Goal: Task Accomplishment & Management: Complete application form

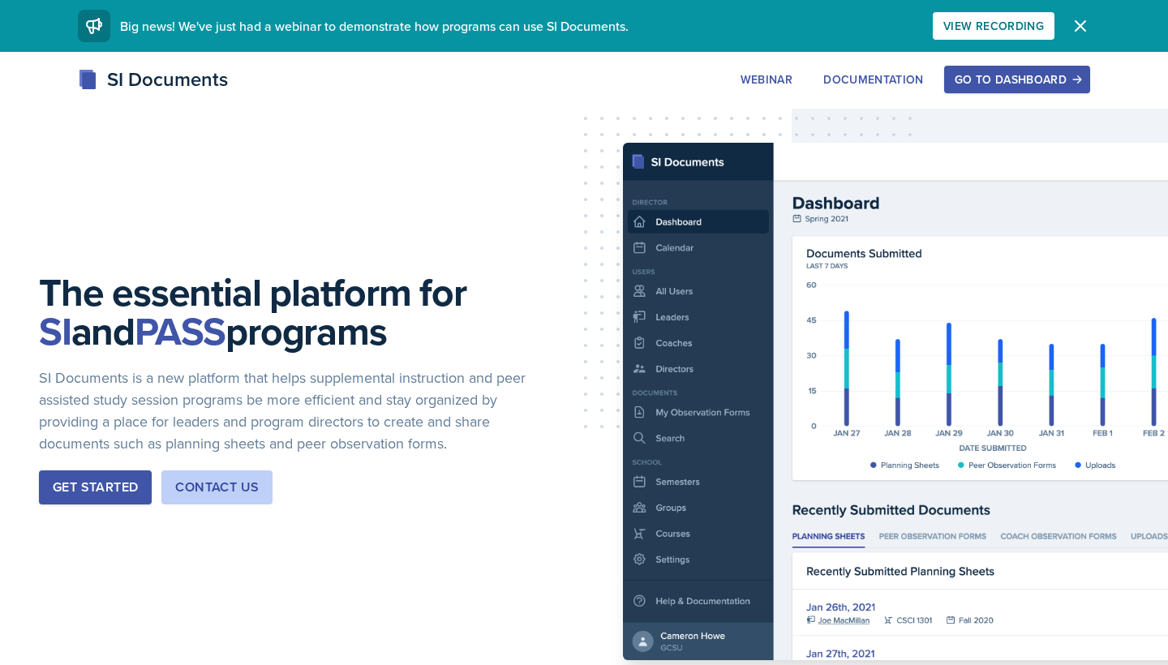
click at [123, 479] on div "Get Started" at bounding box center [95, 487] width 85 height 19
click at [1019, 88] on button "Go to Dashboard" at bounding box center [1017, 80] width 146 height 28
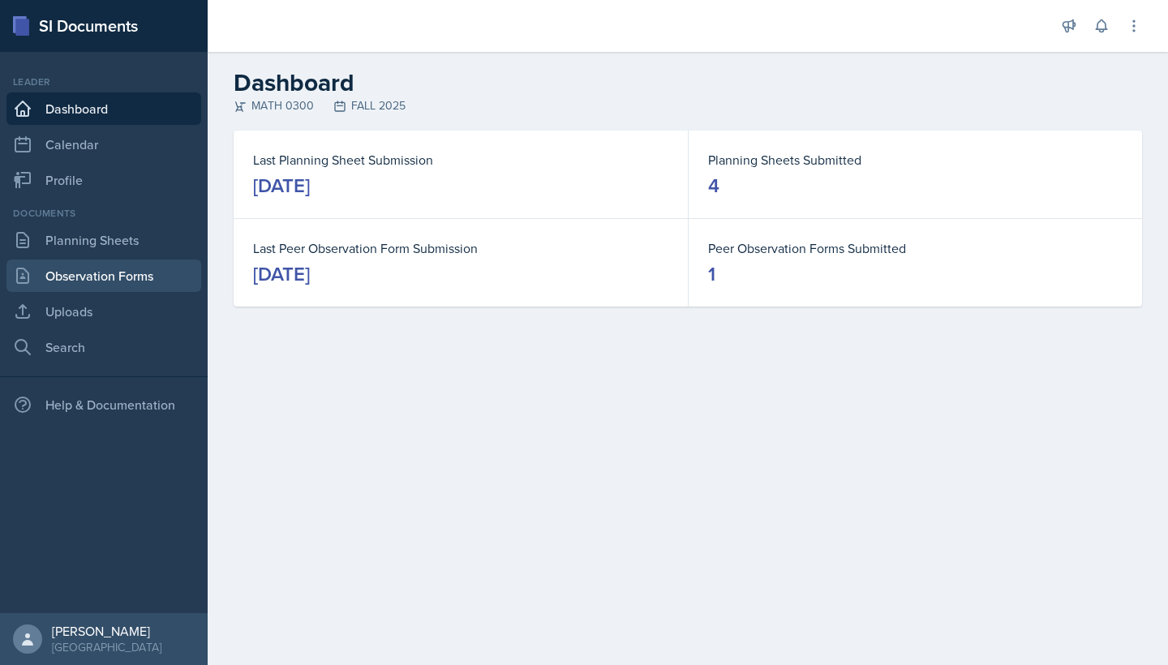
click at [110, 277] on link "Observation Forms" at bounding box center [103, 276] width 195 height 32
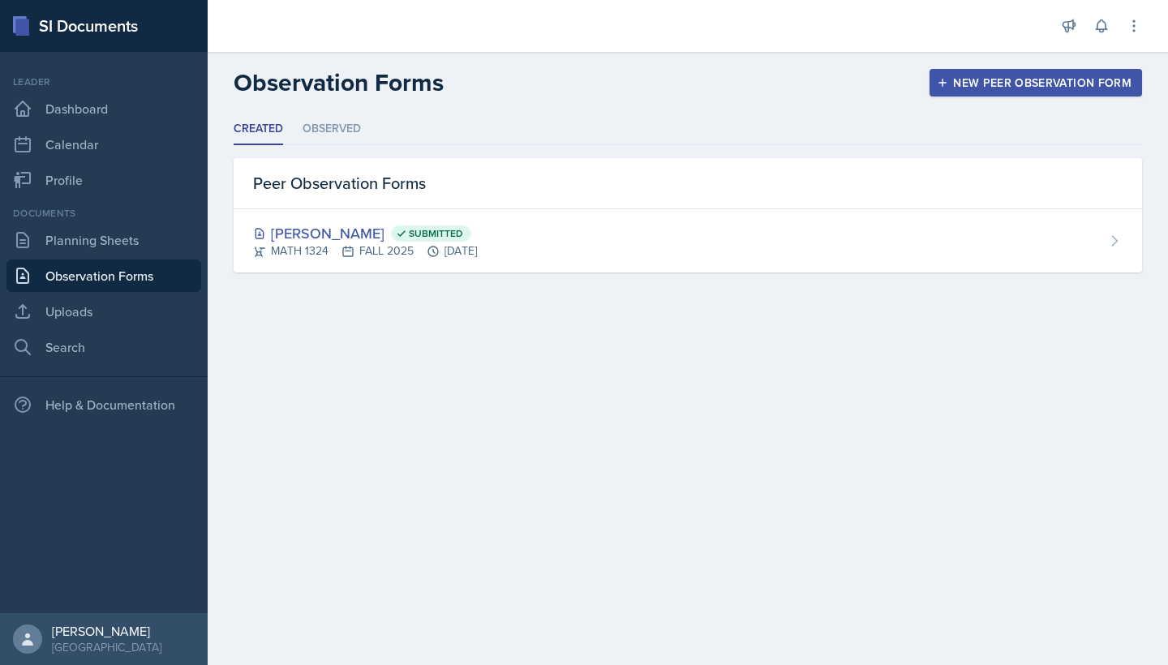
click at [979, 84] on div "New Peer Observation Form" at bounding box center [1035, 82] width 191 height 13
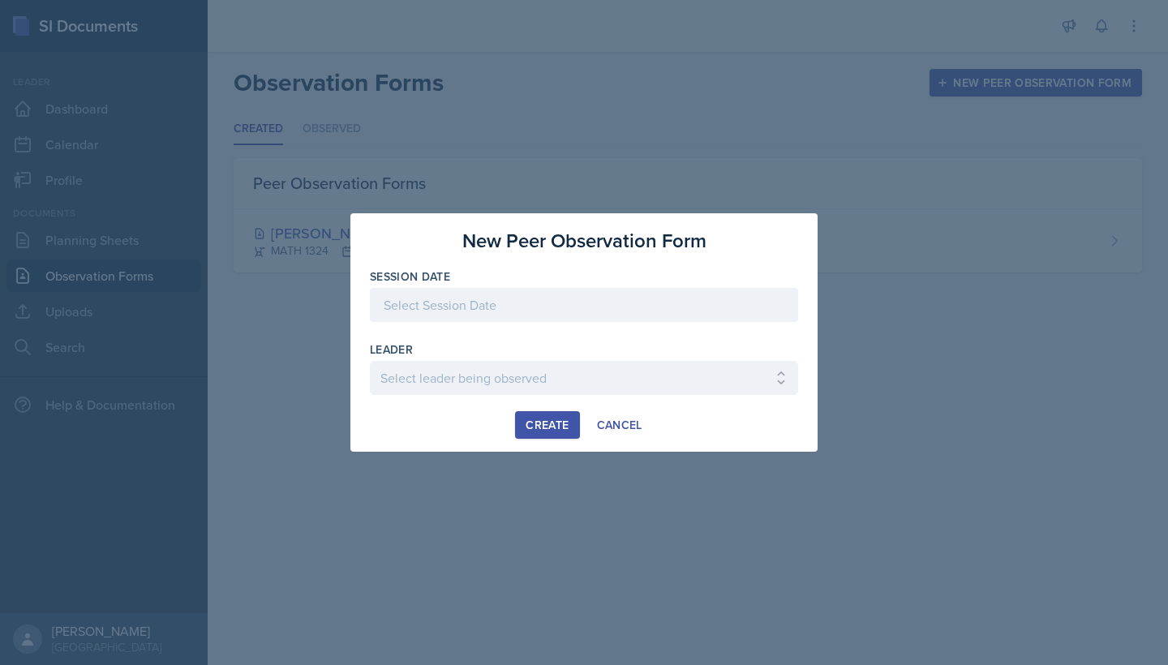
click at [645, 311] on div at bounding box center [584, 305] width 428 height 34
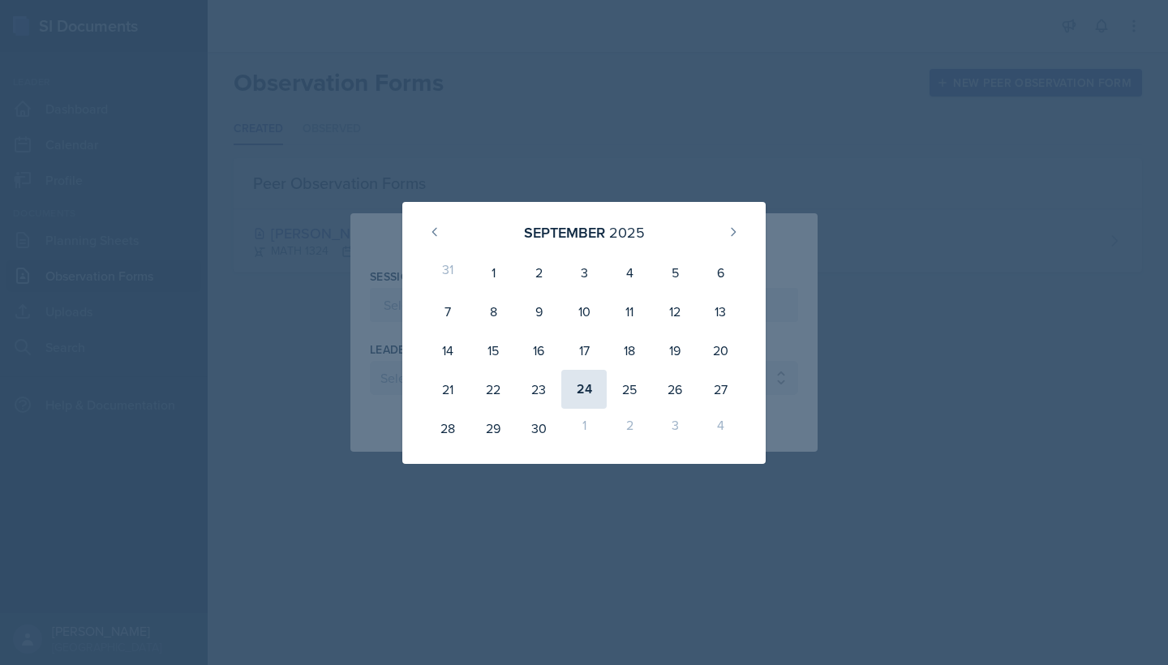
click at [584, 389] on div "24" at bounding box center [583, 389] width 45 height 39
type input "[DATE]"
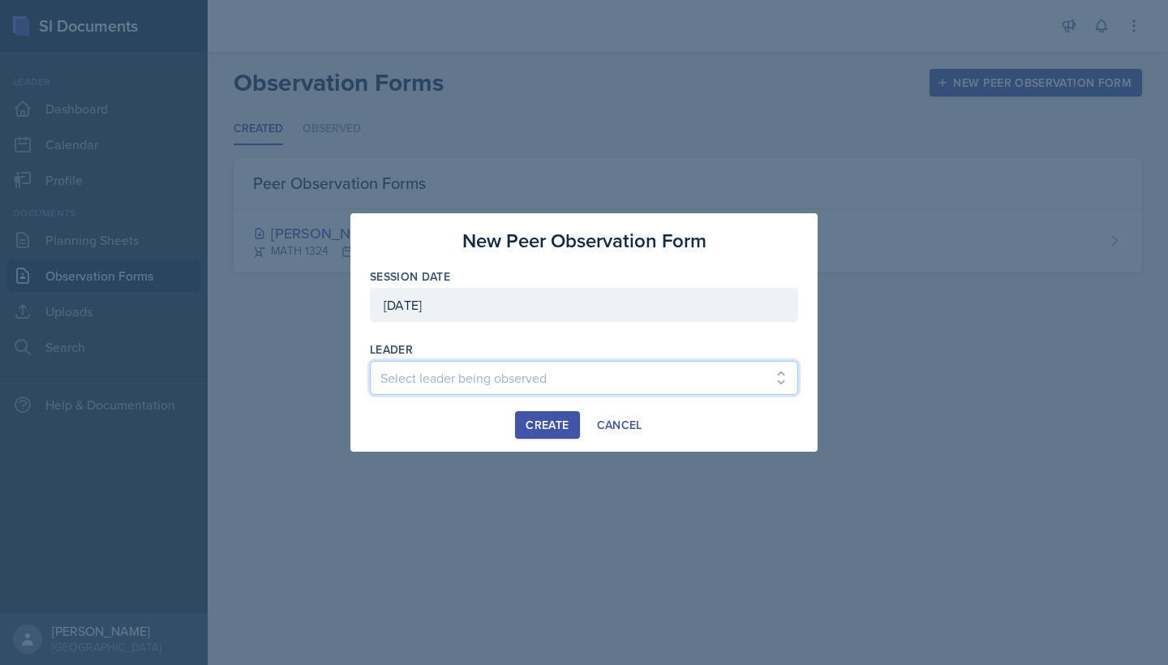
select select "da77151a-fbbb-449d-8ef4-5304e88da376"
click at [547, 431] on div "Create" at bounding box center [547, 425] width 43 height 13
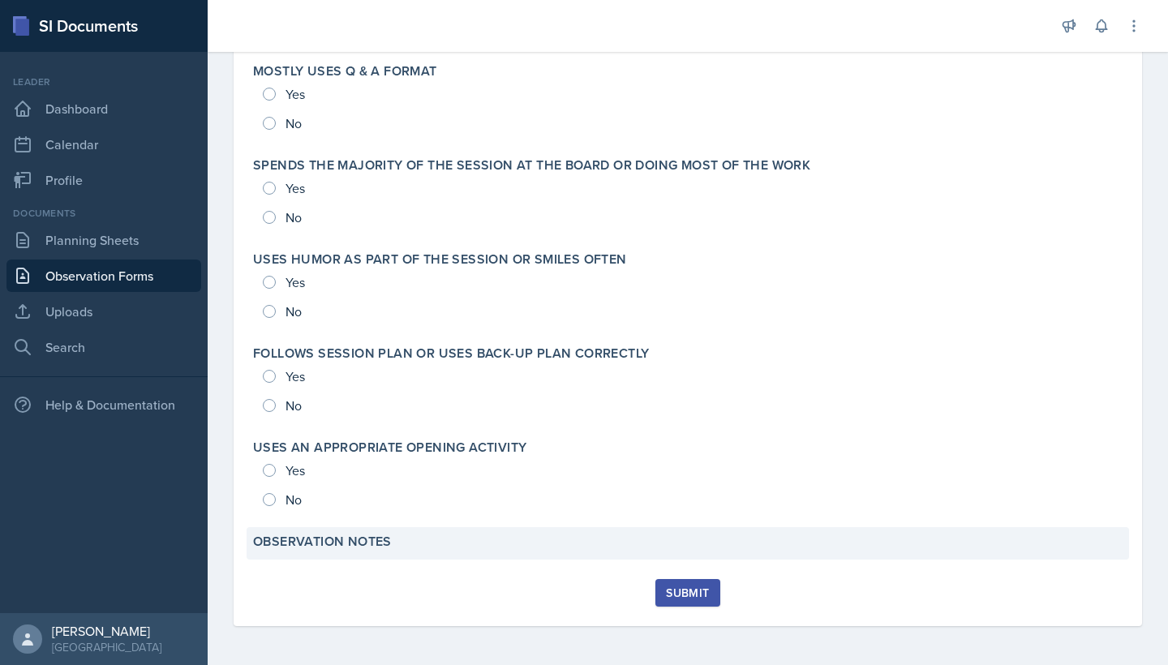
click at [346, 542] on label "Observation Notes" at bounding box center [322, 542] width 139 height 16
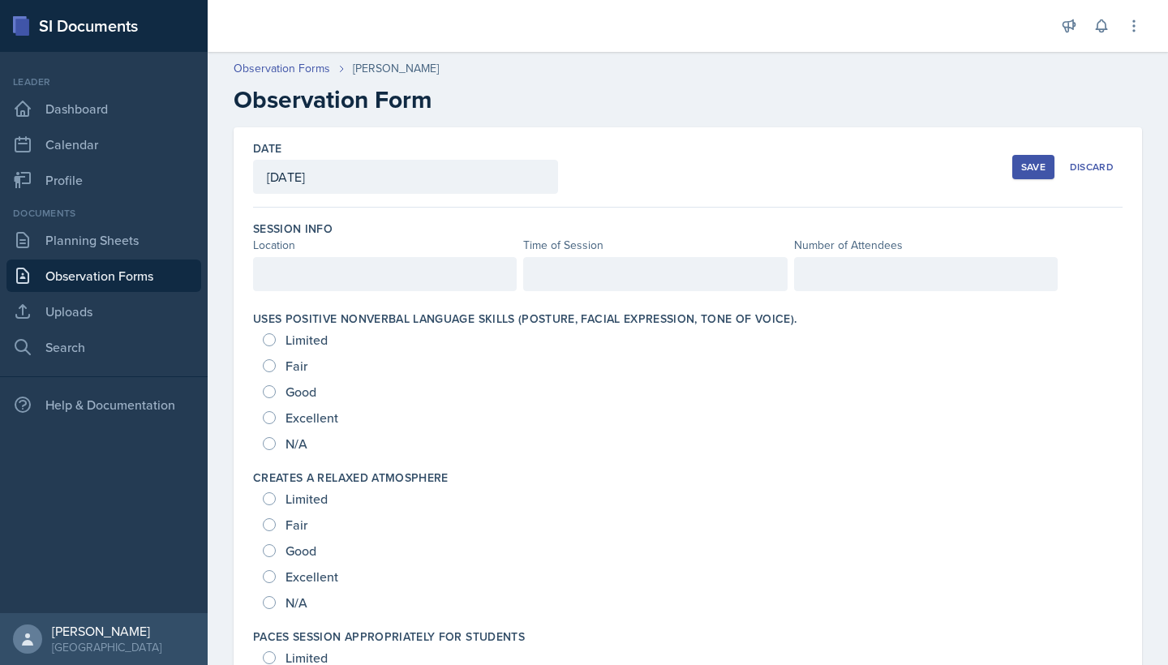
click at [396, 282] on div at bounding box center [385, 274] width 264 height 34
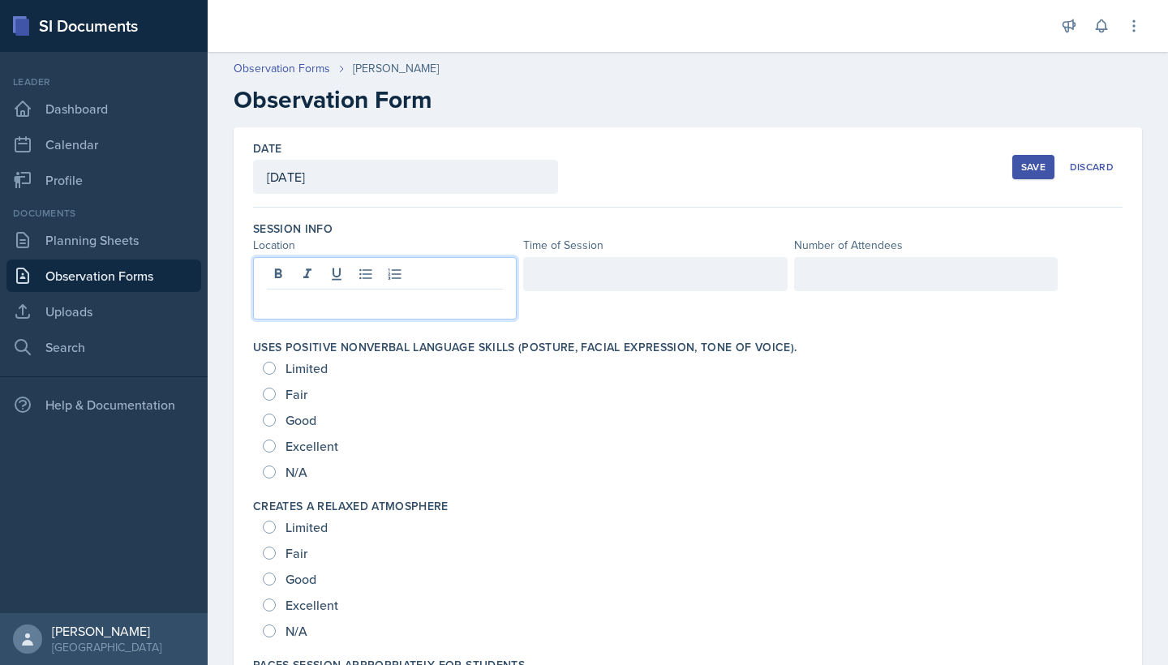
click at [577, 299] on div at bounding box center [655, 288] width 264 height 62
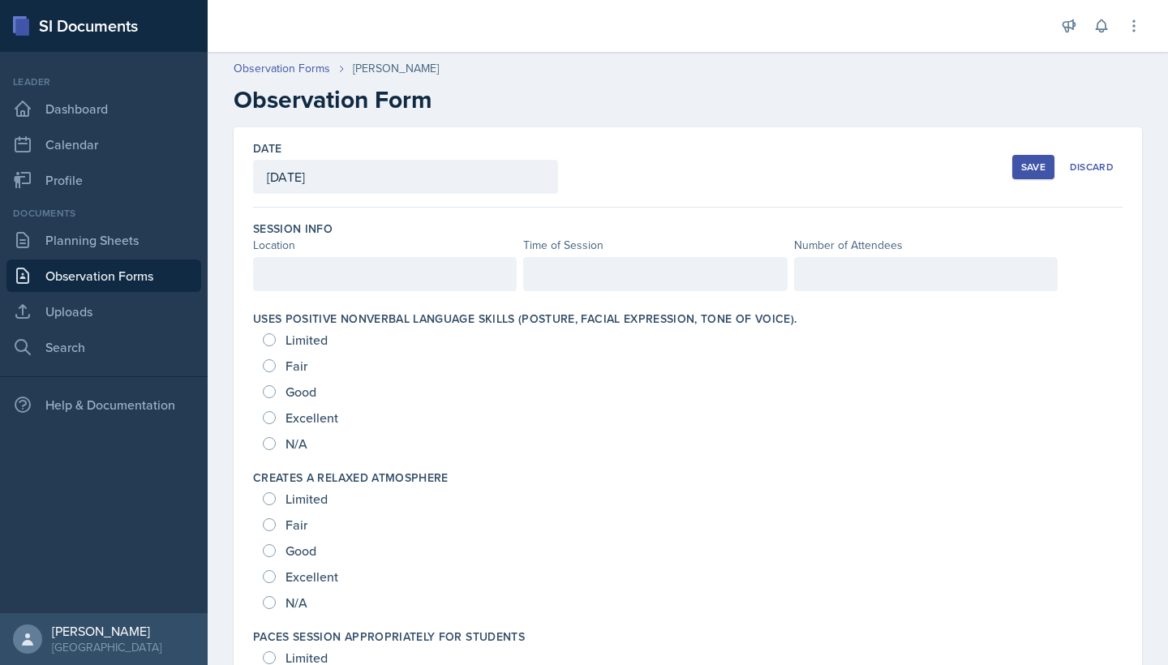
click at [575, 279] on div at bounding box center [655, 274] width 264 height 34
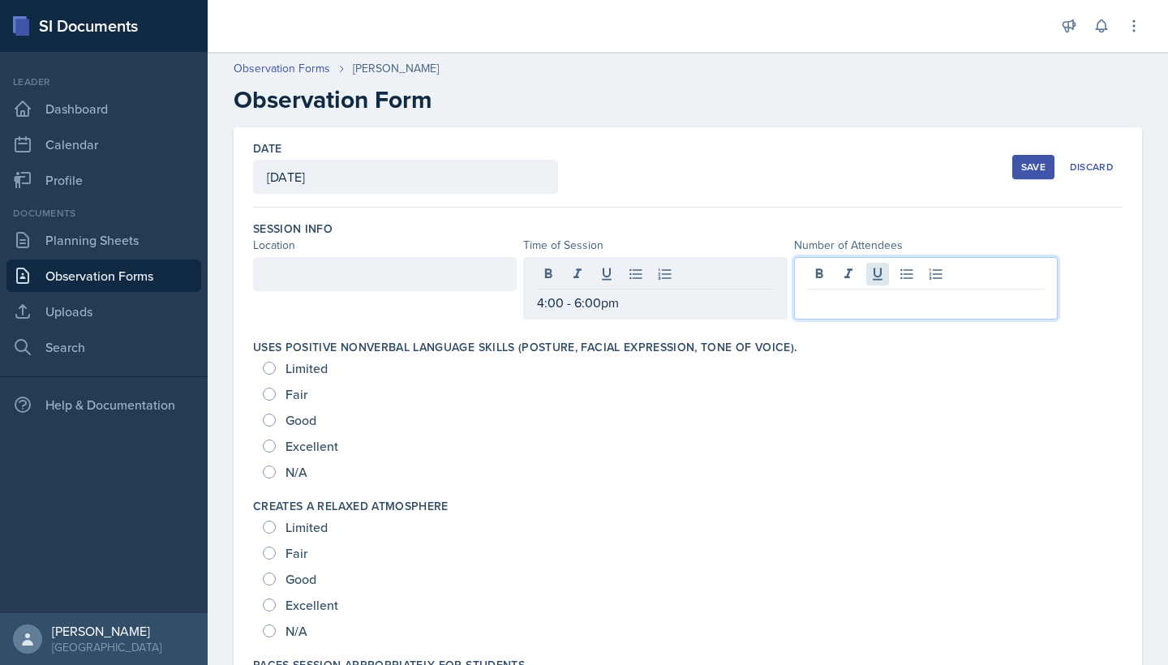
click at [877, 273] on div at bounding box center [926, 288] width 264 height 62
click at [434, 279] on div at bounding box center [385, 274] width 264 height 34
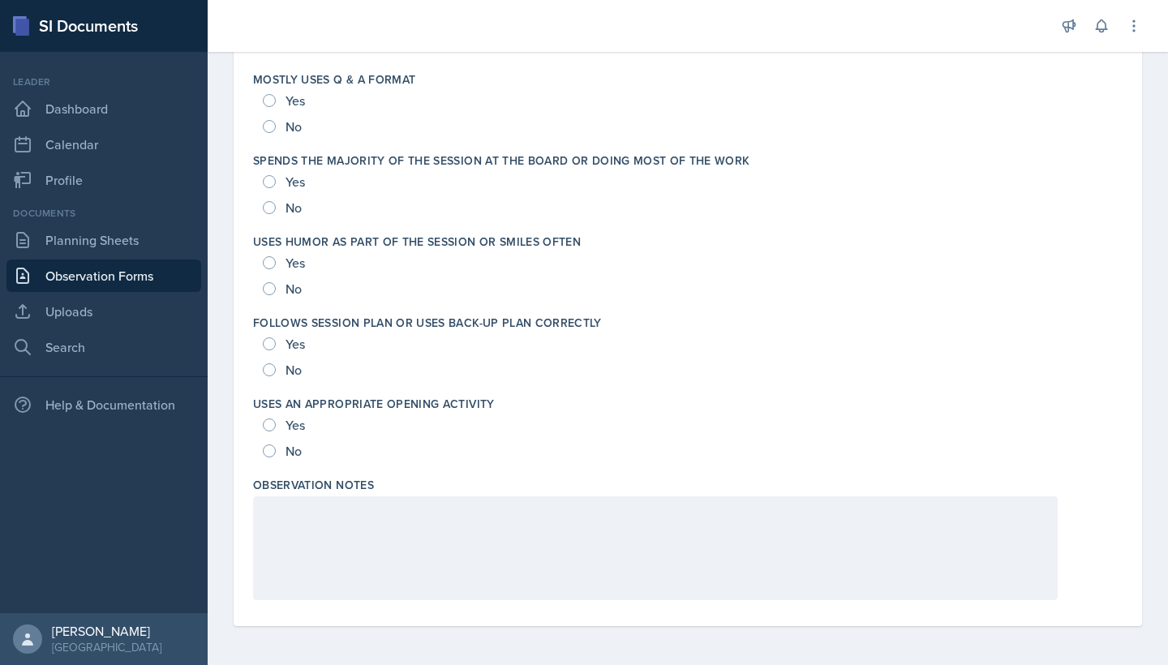
click at [378, 526] on div at bounding box center [655, 548] width 805 height 104
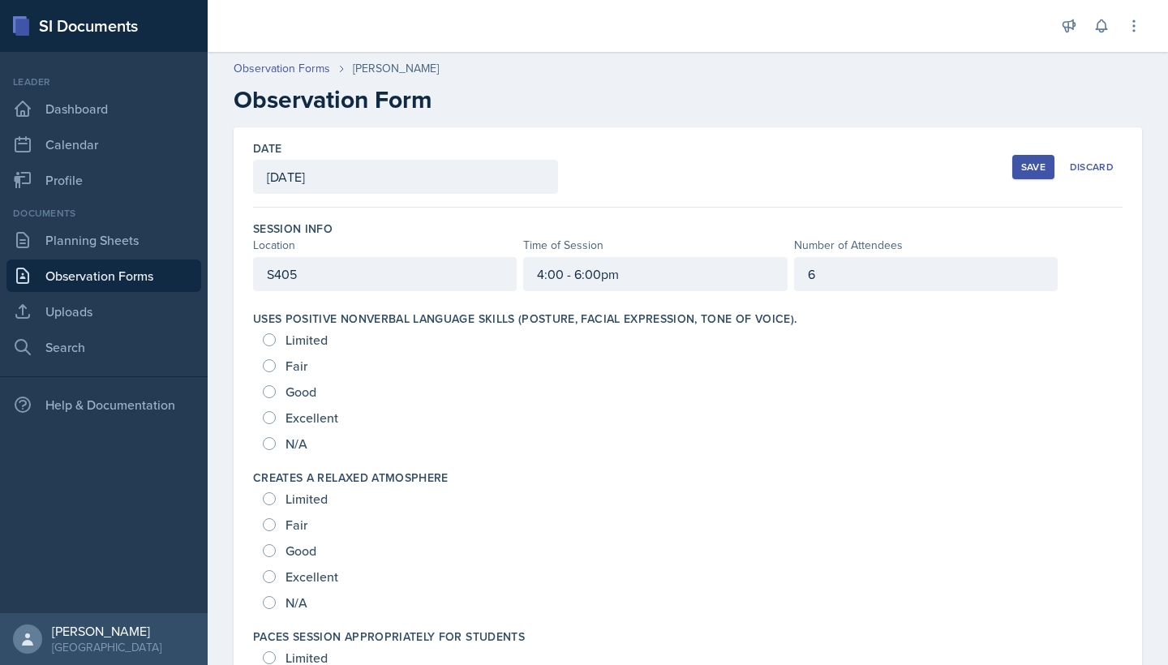
click at [655, 273] on div "4:00 - 6:00pm" at bounding box center [655, 274] width 264 height 34
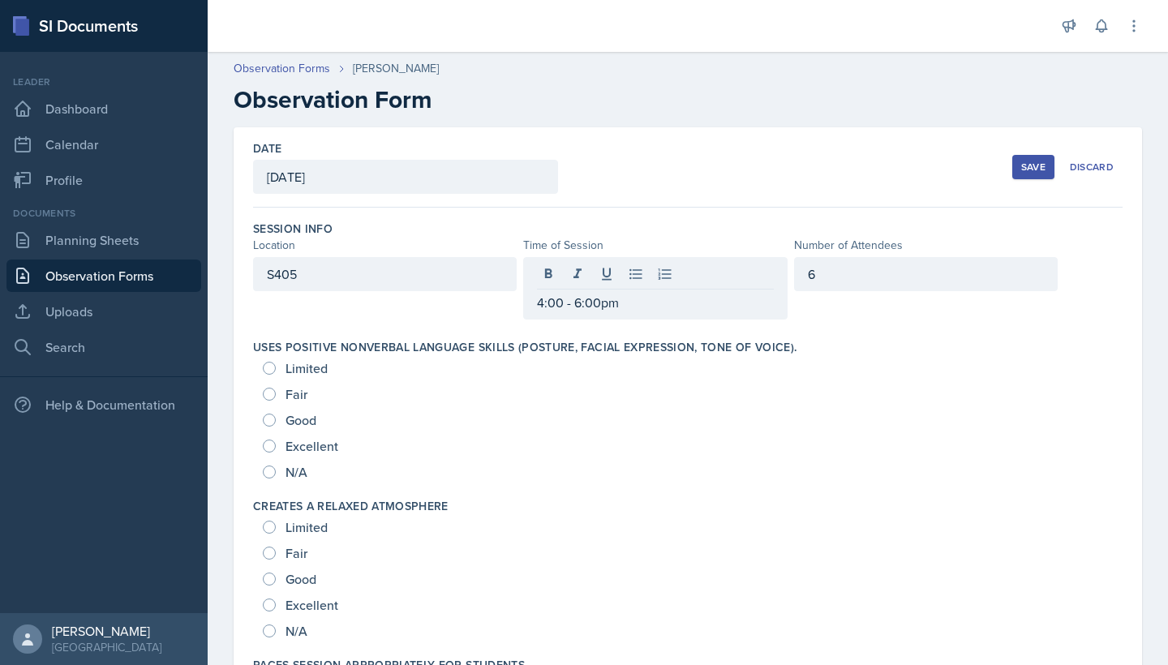
click at [401, 348] on label "Uses positive nonverbal language skills (posture, facial expression, tone of vo…" at bounding box center [525, 347] width 544 height 16
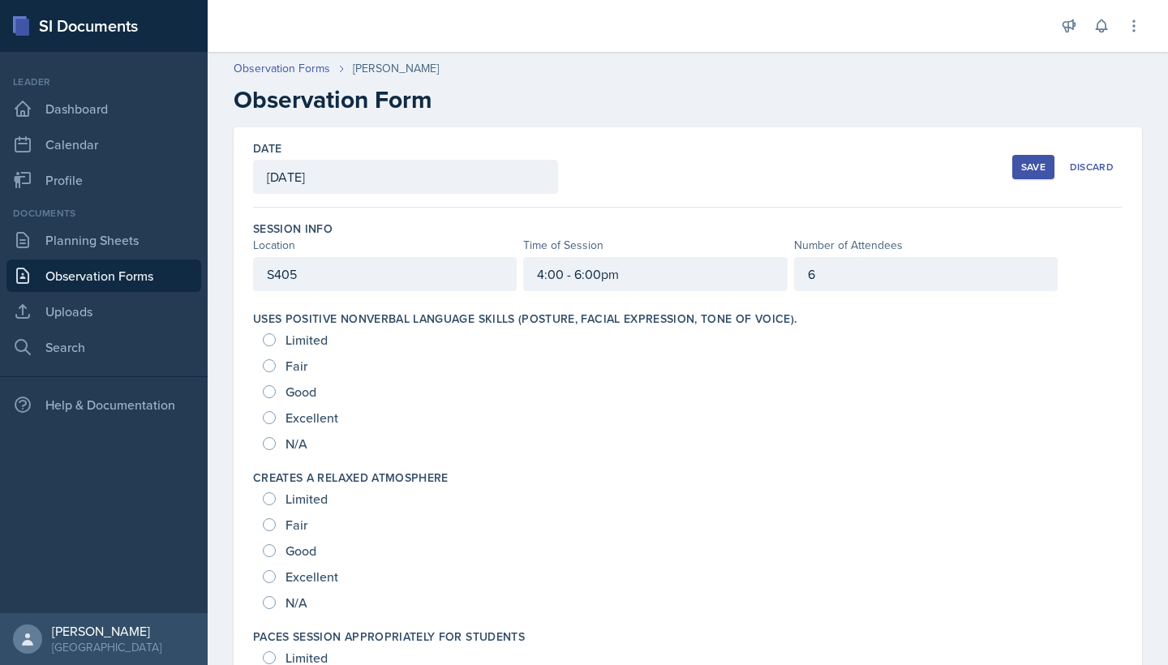
click at [308, 419] on span "Excellent" at bounding box center [312, 418] width 53 height 16
click at [276, 419] on input "Excellent" at bounding box center [269, 417] width 13 height 13
radio input "true"
click at [286, 581] on span "Excellent" at bounding box center [312, 577] width 53 height 16
click at [276, 581] on input "Excellent" at bounding box center [269, 576] width 13 height 13
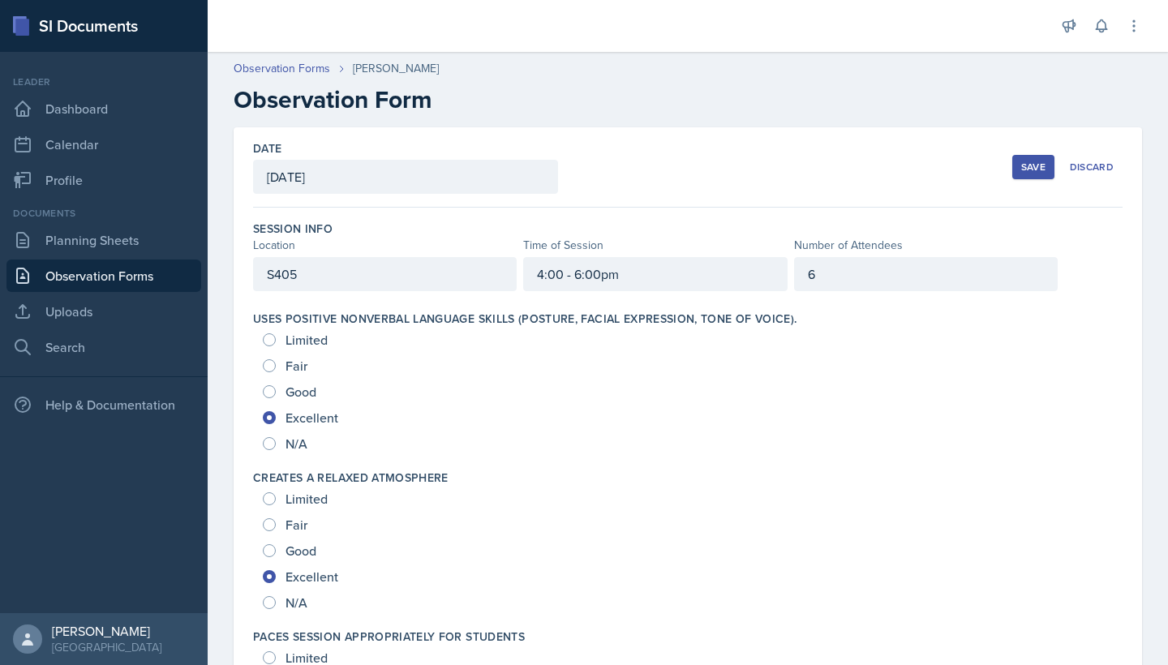
radio input "true"
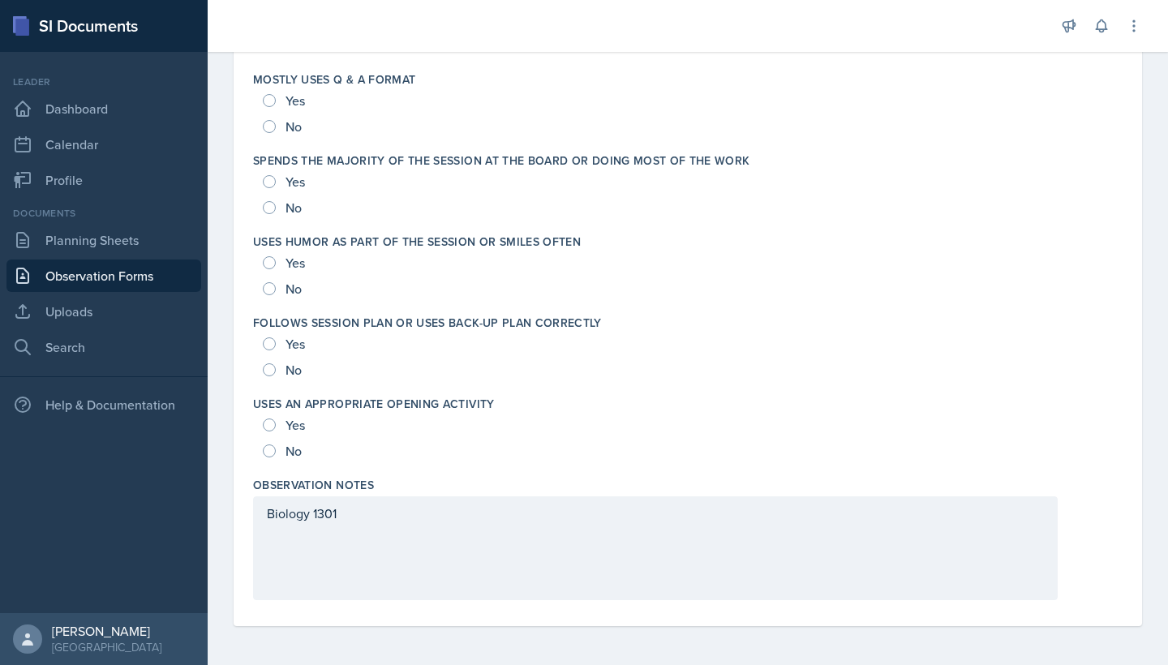
scroll to position [3036, 0]
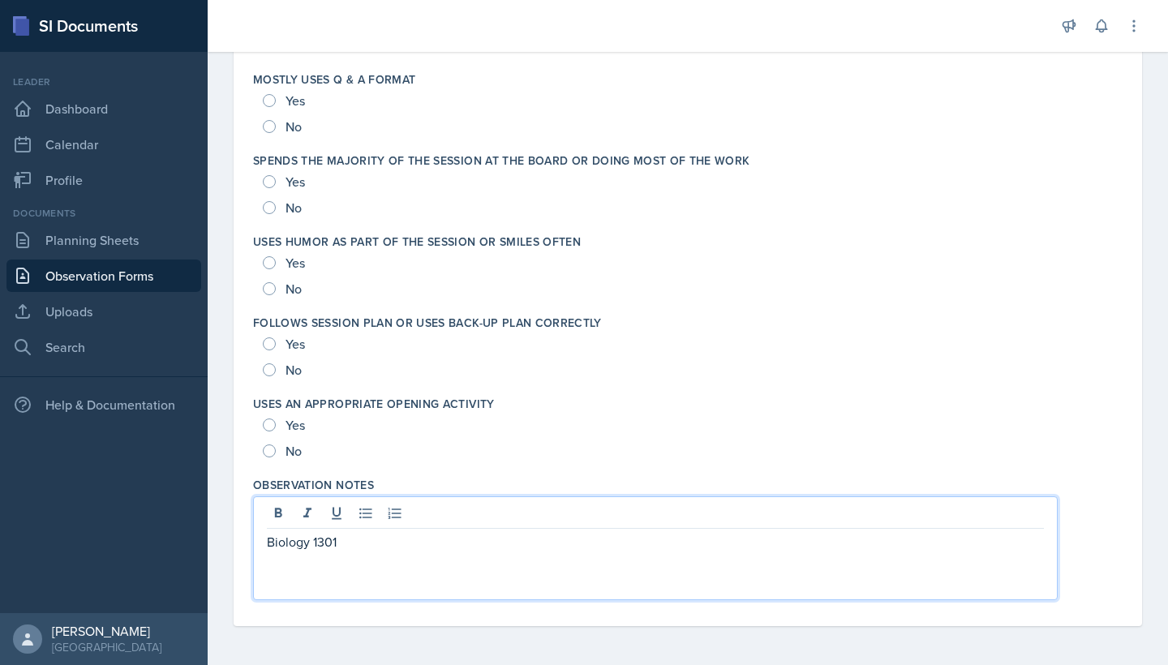
click at [268, 513] on div "Biology 1301" at bounding box center [655, 548] width 805 height 104
click at [359, 547] on p "Biology 1301" at bounding box center [655, 541] width 777 height 19
click at [286, 561] on p "1) started with mimd map" at bounding box center [655, 561] width 777 height 19
click at [387, 583] on p "2) Went" at bounding box center [655, 580] width 777 height 19
click at [369, 561] on p "1) Started with mimd map" at bounding box center [655, 561] width 777 height 19
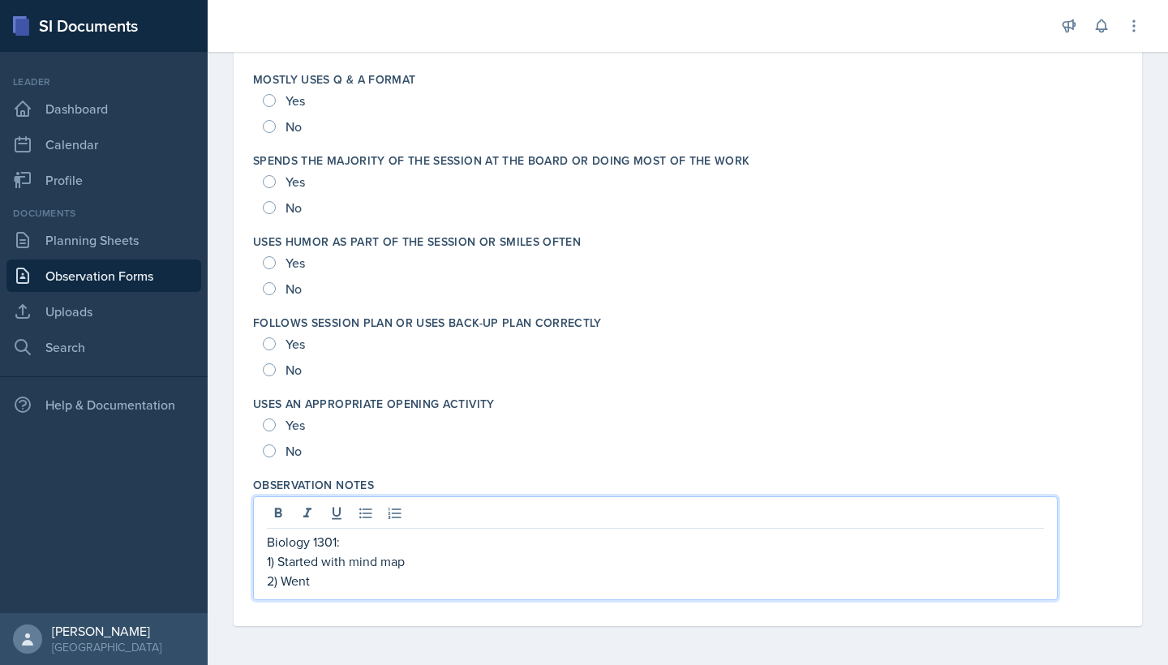
click at [362, 586] on p "2) Went" at bounding box center [655, 580] width 777 height 19
click at [394, 586] on p "2) Went" at bounding box center [655, 580] width 777 height 19
click at [287, 578] on p "2) [PERSON_NAME]" at bounding box center [655, 580] width 777 height 19
click at [278, 561] on p "1) Started with mind map" at bounding box center [655, 561] width 777 height 19
click at [280, 577] on p "2) [PERSON_NAME]" at bounding box center [655, 580] width 777 height 19
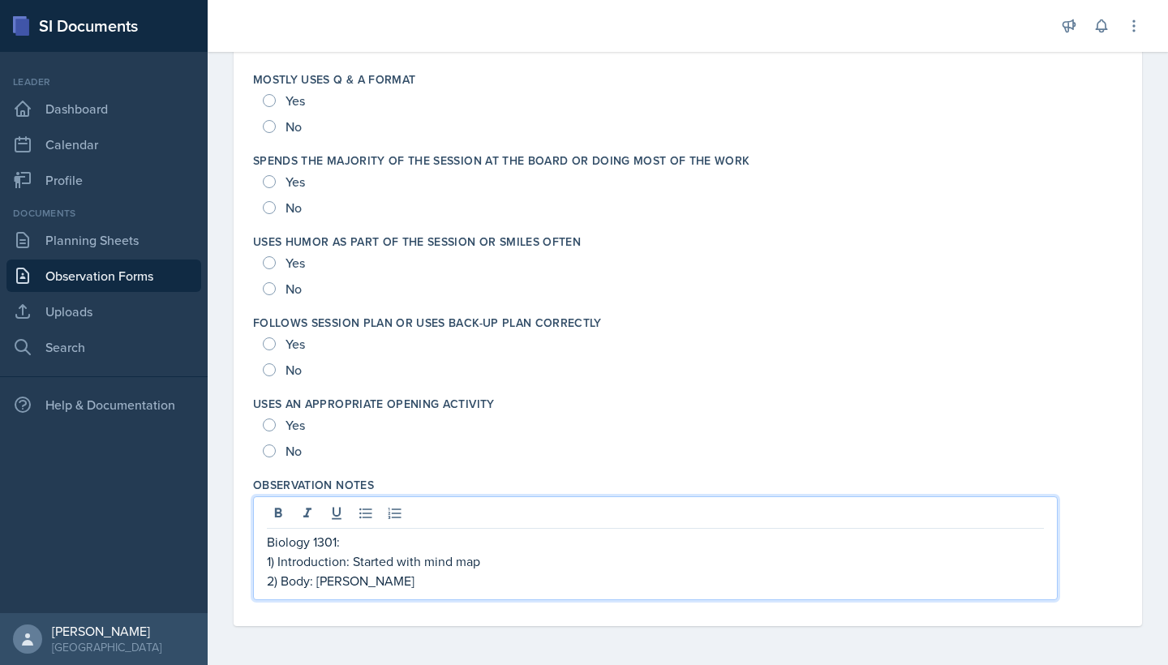
click at [451, 578] on p "2) Body: [PERSON_NAME]" at bounding box center [655, 580] width 777 height 19
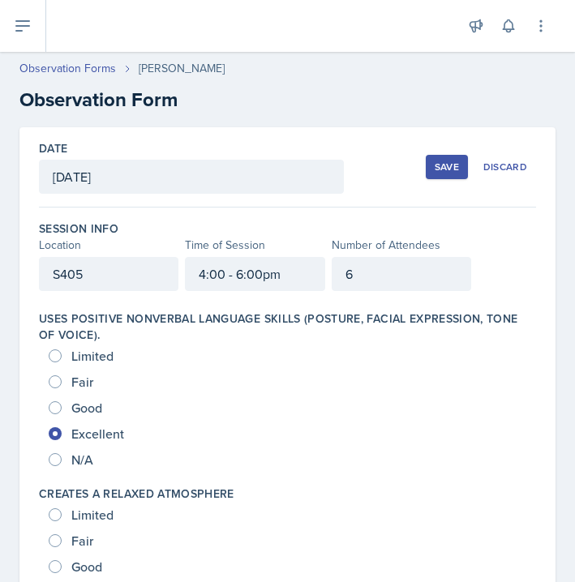
scroll to position [0, 0]
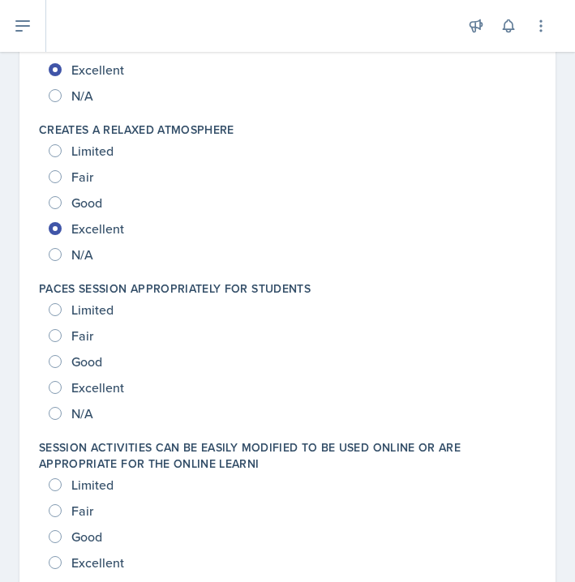
click at [88, 385] on span "Excellent" at bounding box center [97, 388] width 53 height 16
click at [62, 385] on input "Excellent" at bounding box center [55, 387] width 13 height 13
radio input "true"
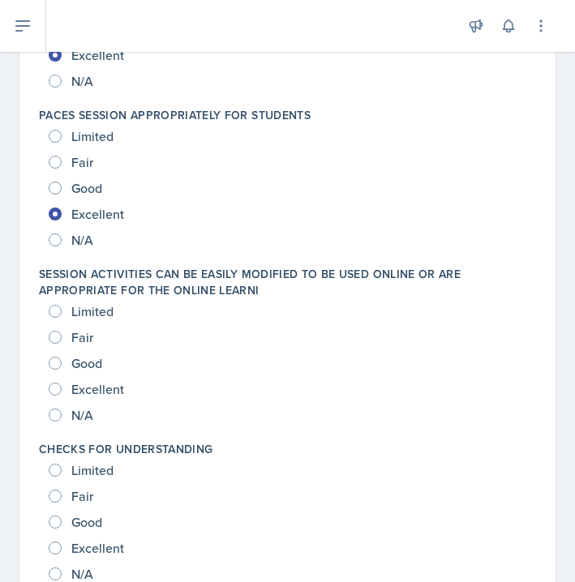
click at [85, 389] on span "Excellent" at bounding box center [97, 389] width 53 height 16
click at [62, 389] on input "Excellent" at bounding box center [55, 389] width 13 height 13
radio input "true"
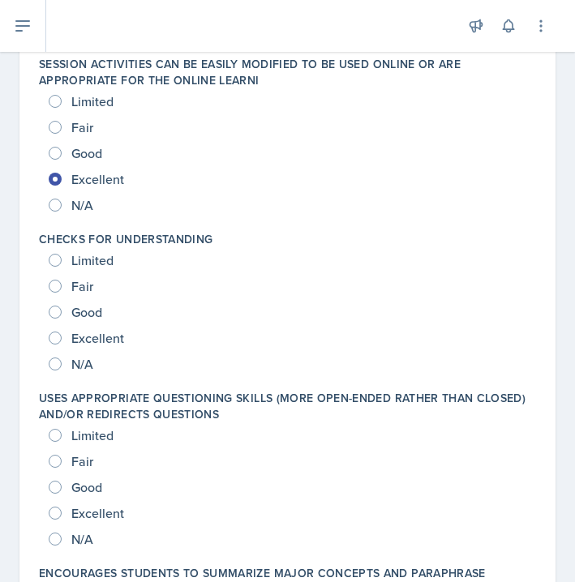
click at [88, 333] on span "Excellent" at bounding box center [97, 338] width 53 height 16
click at [62, 333] on input "Excellent" at bounding box center [55, 338] width 13 height 13
radio input "true"
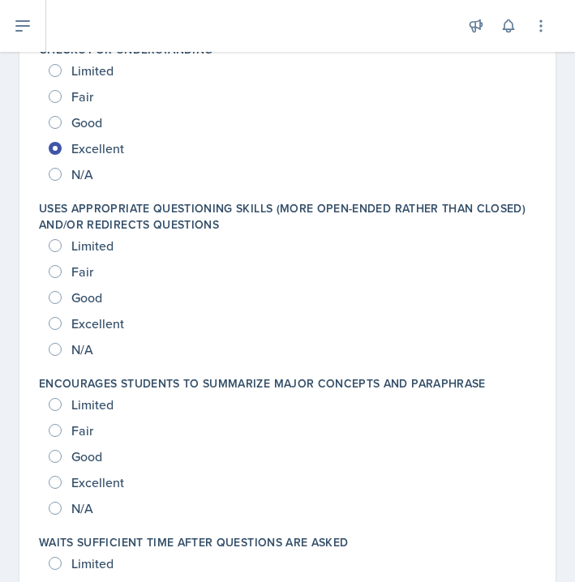
click at [88, 333] on div "Excellent" at bounding box center [88, 324] width 79 height 26
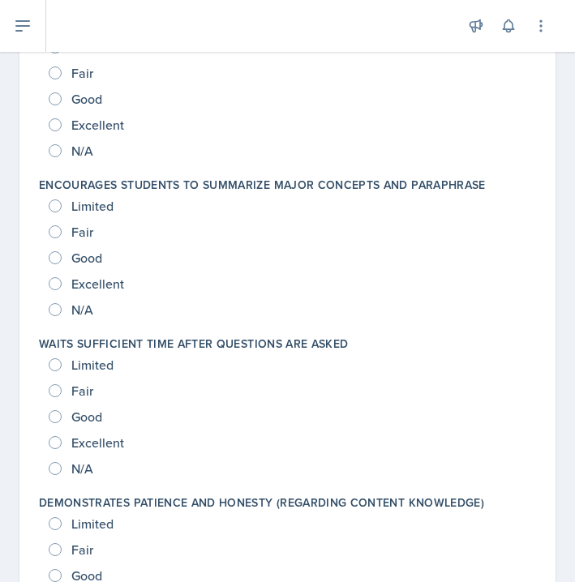
scroll to position [1137, 0]
click at [102, 131] on span "Excellent" at bounding box center [97, 124] width 53 height 16
click at [62, 131] on input "Excellent" at bounding box center [55, 124] width 13 height 13
radio input "true"
click at [94, 292] on div "Excellent" at bounding box center [88, 283] width 79 height 26
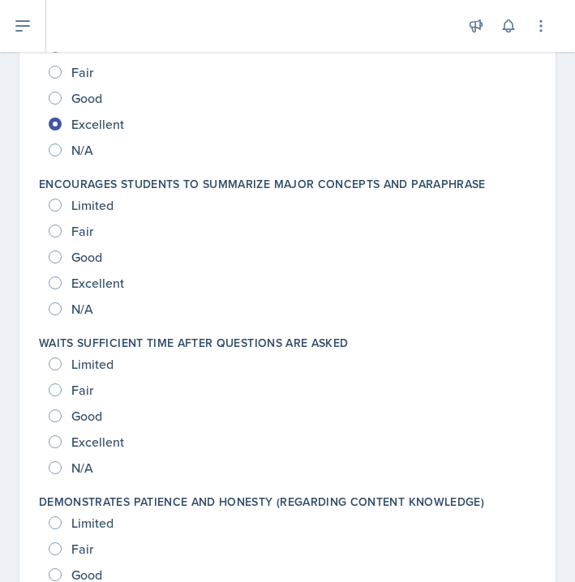
click at [94, 280] on span "Excellent" at bounding box center [97, 283] width 53 height 16
click at [62, 280] on input "Excellent" at bounding box center [55, 283] width 13 height 13
radio input "true"
click at [92, 445] on span "Excellent" at bounding box center [97, 442] width 53 height 16
click at [62, 445] on input "Excellent" at bounding box center [55, 442] width 13 height 13
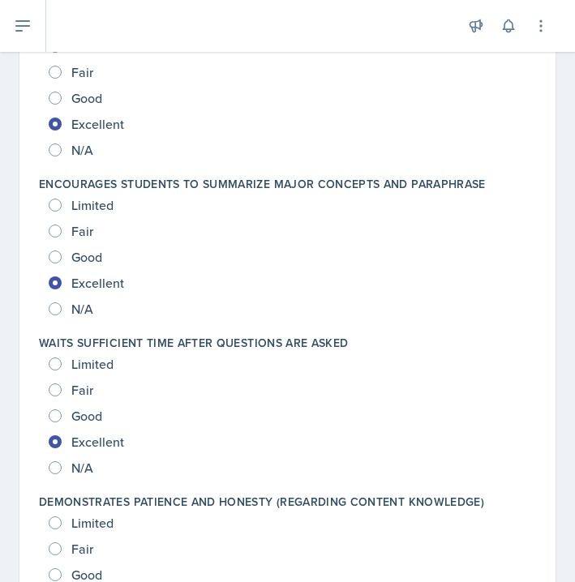
radio input "true"
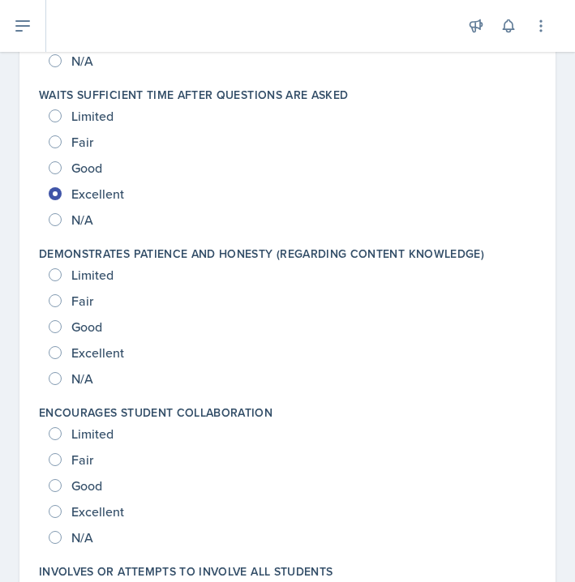
scroll to position [1401, 0]
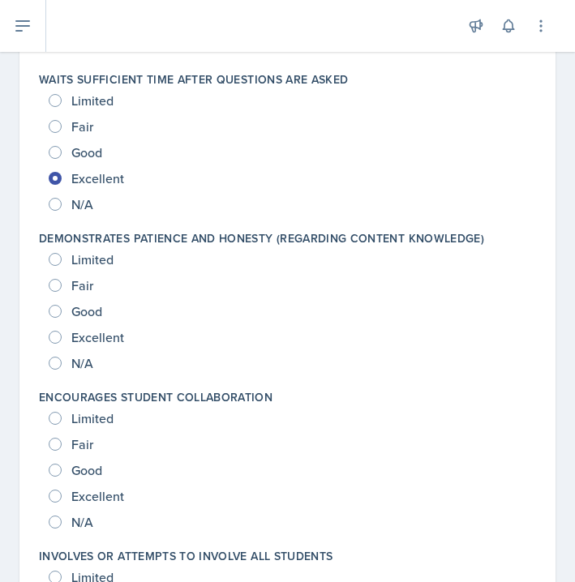
click at [79, 337] on span "Excellent" at bounding box center [97, 337] width 53 height 16
click at [62, 337] on input "Excellent" at bounding box center [55, 337] width 13 height 13
radio input "true"
click at [87, 497] on span "Excellent" at bounding box center [97, 496] width 53 height 16
click at [62, 497] on input "Excellent" at bounding box center [55, 496] width 13 height 13
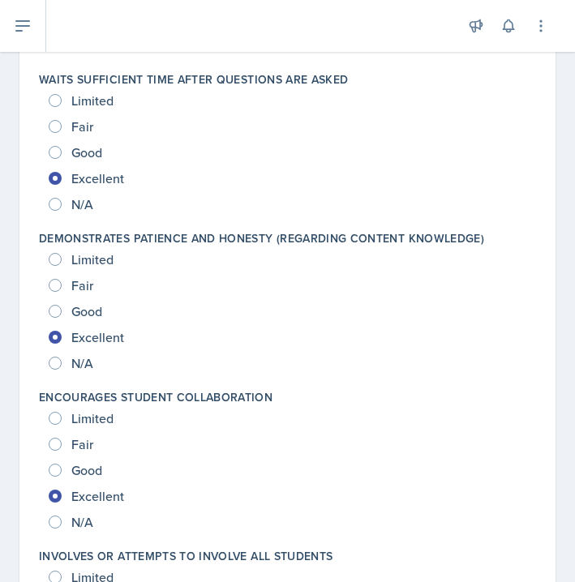
radio input "true"
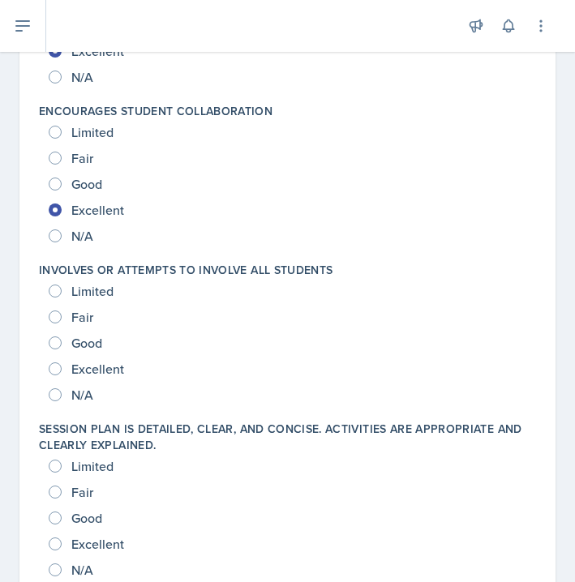
scroll to position [1699, 0]
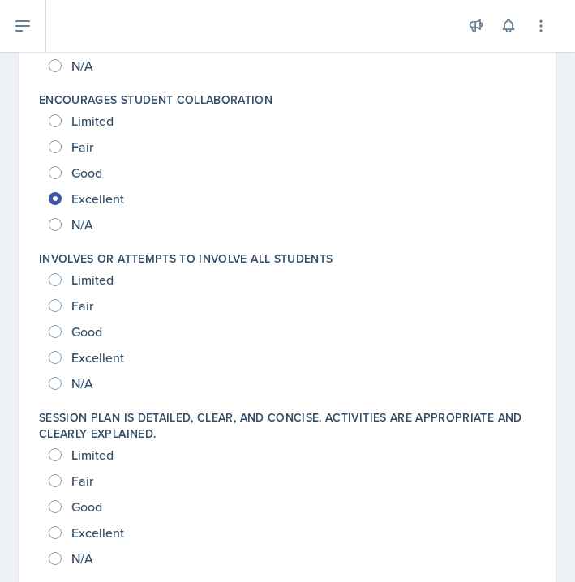
click at [105, 359] on span "Excellent" at bounding box center [97, 358] width 53 height 16
click at [62, 359] on input "Excellent" at bounding box center [55, 357] width 13 height 13
radio input "true"
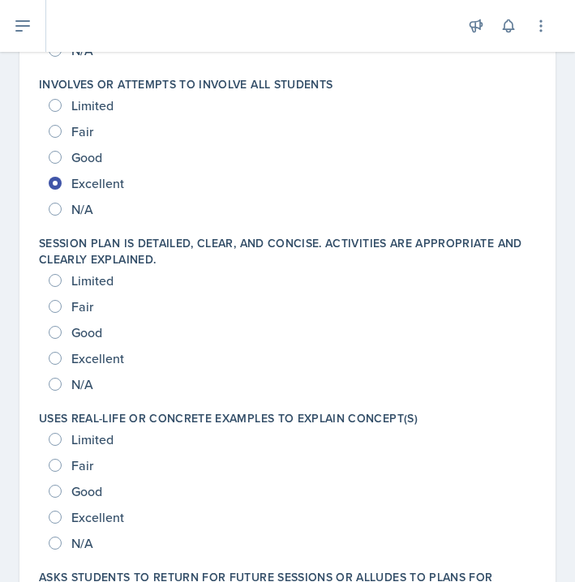
scroll to position [1875, 0]
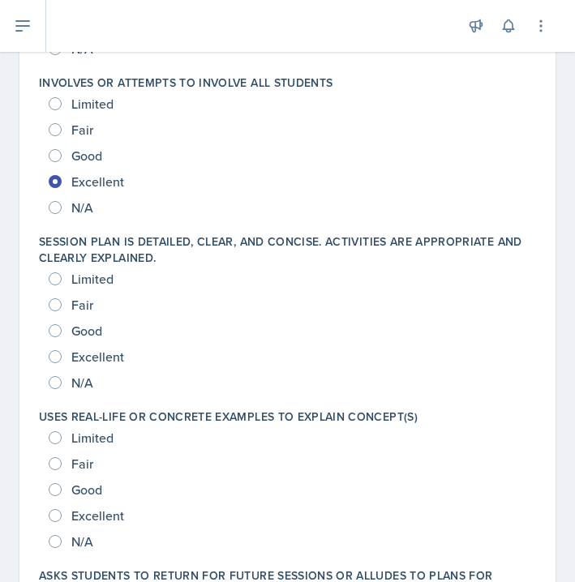
click at [105, 352] on span "Excellent" at bounding box center [97, 357] width 53 height 16
click at [62, 352] on input "Excellent" at bounding box center [55, 356] width 13 height 13
radio input "true"
click at [102, 522] on span "Excellent" at bounding box center [97, 516] width 53 height 16
click at [62, 522] on input "Excellent" at bounding box center [55, 515] width 13 height 13
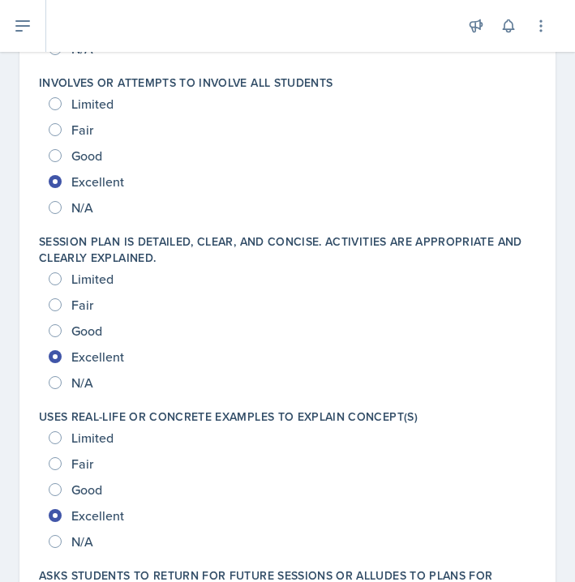
radio input "true"
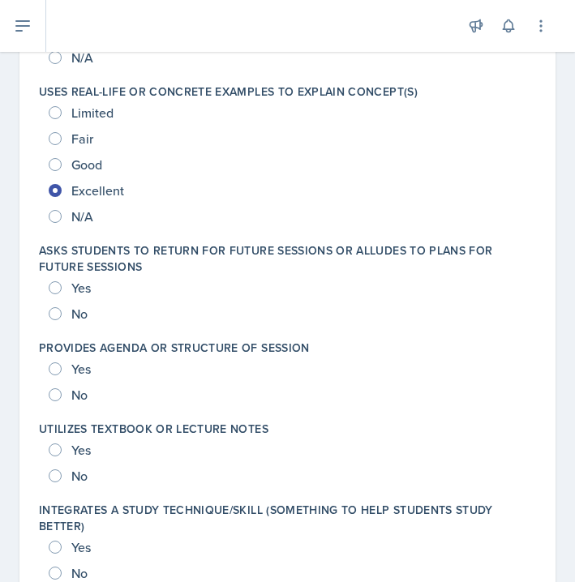
scroll to position [2206, 0]
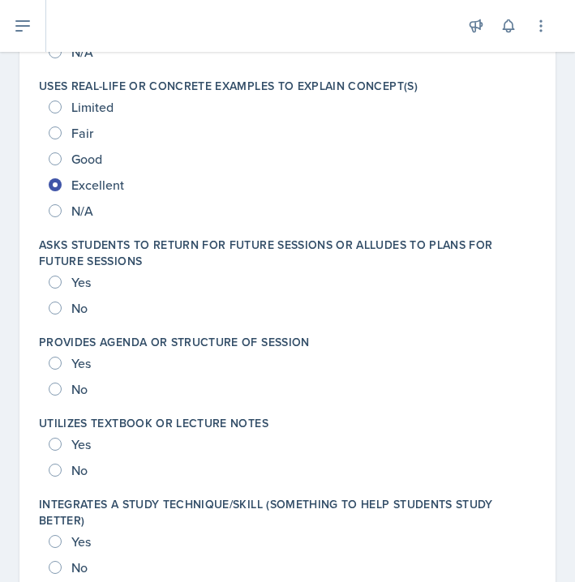
click at [79, 285] on span "Yes" at bounding box center [80, 282] width 19 height 16
click at [62, 285] on input "Yes" at bounding box center [55, 282] width 13 height 13
radio input "true"
click at [79, 359] on span "Yes" at bounding box center [80, 363] width 19 height 16
click at [62, 359] on input "Yes" at bounding box center [55, 363] width 13 height 13
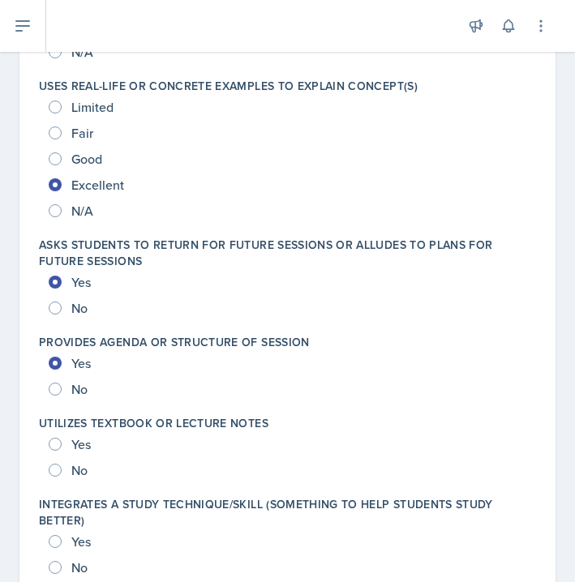
radio input "true"
click at [79, 449] on span "Yes" at bounding box center [80, 444] width 19 height 16
click at [62, 449] on input "Yes" at bounding box center [55, 444] width 13 height 13
radio input "true"
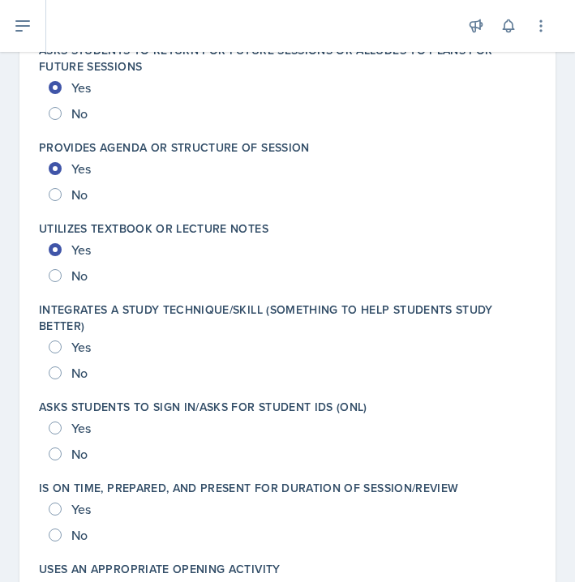
scroll to position [2402, 0]
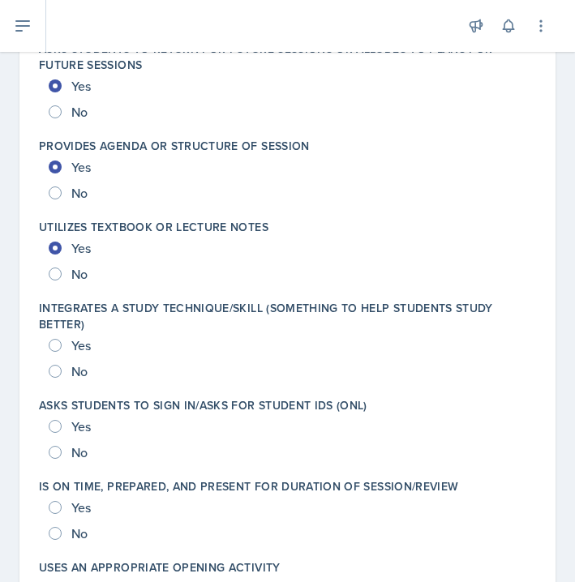
click at [82, 338] on span "Yes" at bounding box center [80, 345] width 19 height 16
click at [62, 339] on input "Yes" at bounding box center [55, 345] width 13 height 13
radio input "true"
click at [67, 424] on div "Yes" at bounding box center [71, 427] width 45 height 26
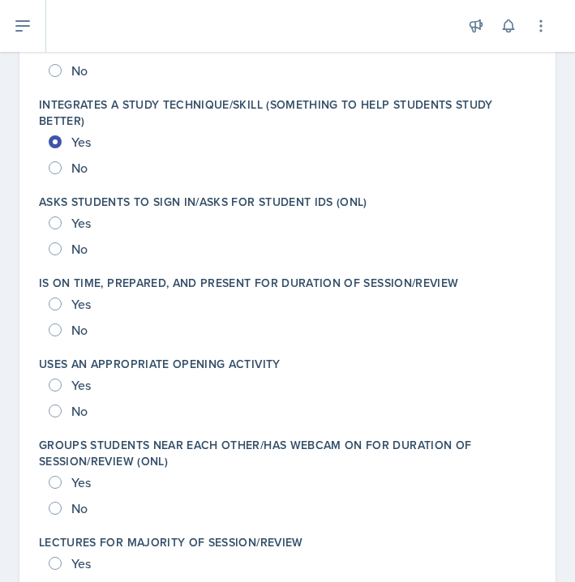
scroll to position [2607, 0]
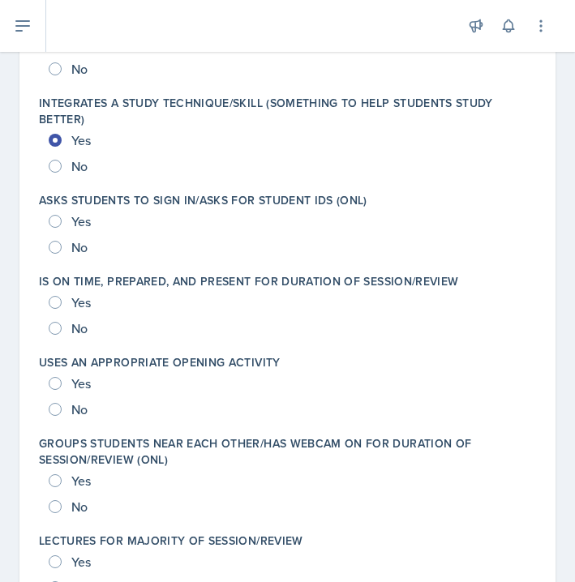
click at [67, 290] on div "Yes" at bounding box center [71, 303] width 45 height 26
click at [64, 389] on div "Yes" at bounding box center [71, 384] width 45 height 26
click at [71, 274] on label "Is on time, prepared, and present for duration of session/review" at bounding box center [248, 281] width 419 height 16
click at [67, 300] on div "Yes" at bounding box center [71, 303] width 45 height 26
click at [87, 296] on span "Yes" at bounding box center [80, 302] width 19 height 16
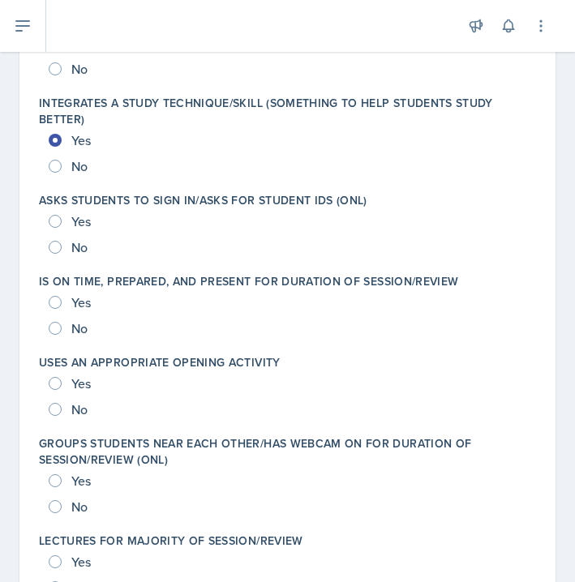
click at [62, 296] on input "Yes" at bounding box center [55, 302] width 13 height 13
radio input "true"
click at [58, 388] on input "Yes" at bounding box center [55, 383] width 13 height 13
radio input "true"
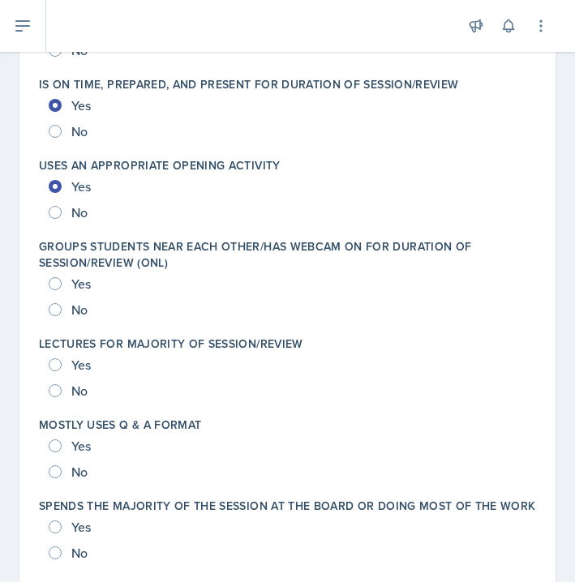
click at [58, 286] on input "Yes" at bounding box center [55, 283] width 13 height 13
radio input "true"
click at [58, 350] on label "Lectures for majority of session/review" at bounding box center [171, 344] width 264 height 16
click at [58, 365] on input "Yes" at bounding box center [55, 365] width 13 height 13
radio input "true"
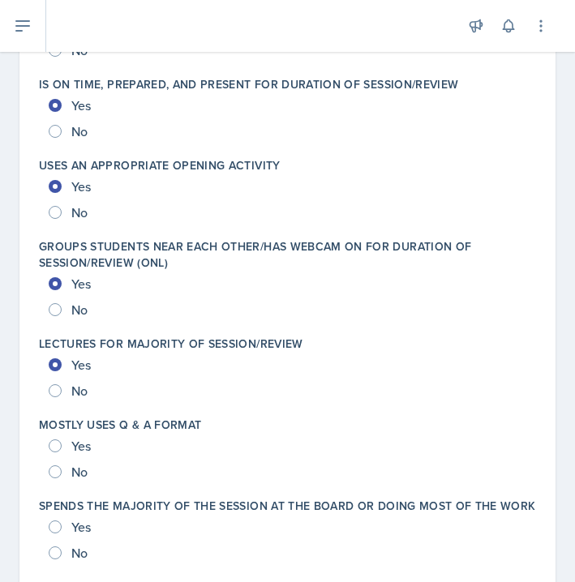
click at [64, 436] on div "Yes" at bounding box center [71, 446] width 45 height 26
click at [62, 453] on div "Yes" at bounding box center [71, 446] width 45 height 26
click at [46, 445] on div "Yes No" at bounding box center [287, 459] width 497 height 52
click at [50, 445] on input "Yes" at bounding box center [55, 446] width 13 height 13
radio input "true"
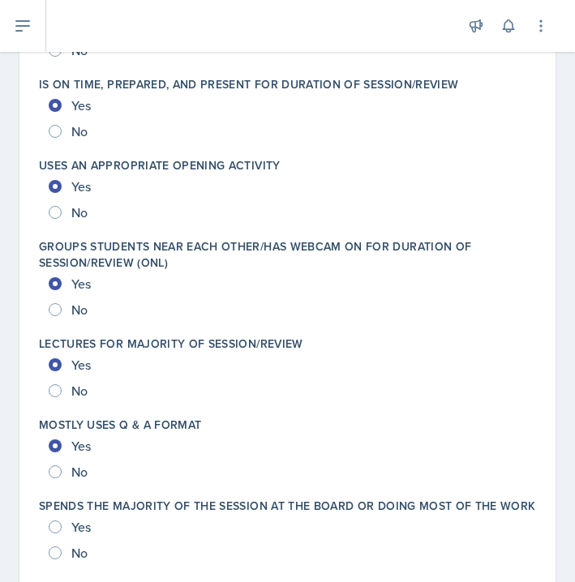
scroll to position [2980, 0]
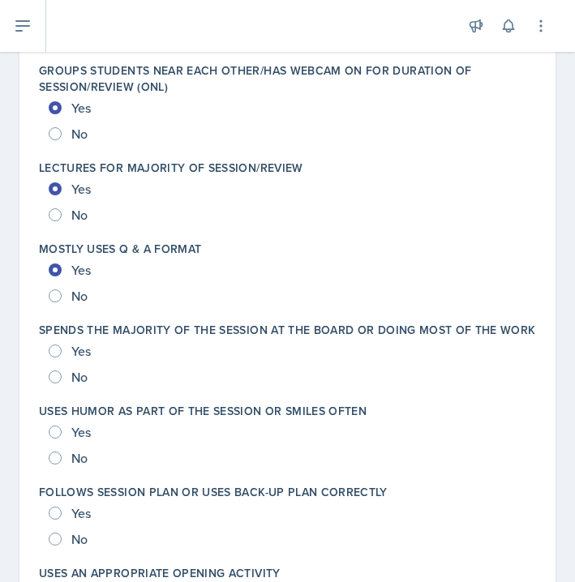
click at [54, 350] on input "Yes" at bounding box center [55, 351] width 13 height 13
radio input "true"
click at [57, 431] on input "Yes" at bounding box center [55, 432] width 13 height 13
radio input "true"
click at [57, 512] on input "Yes" at bounding box center [55, 513] width 13 height 13
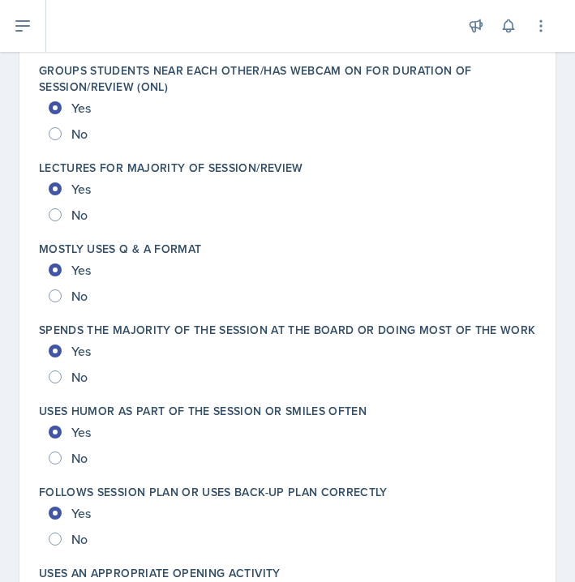
radio input "true"
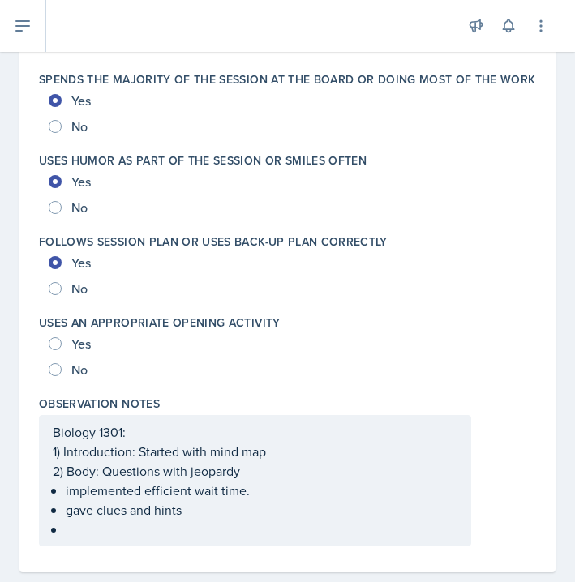
scroll to position [3234, 0]
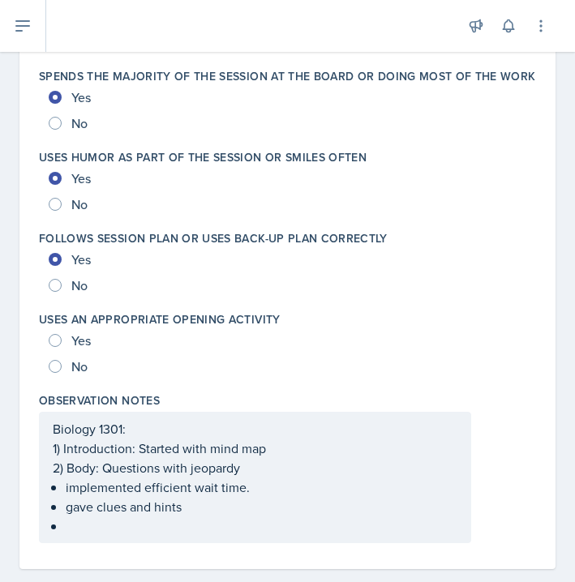
click at [54, 341] on input "Yes" at bounding box center [55, 340] width 13 height 13
radio input "true"
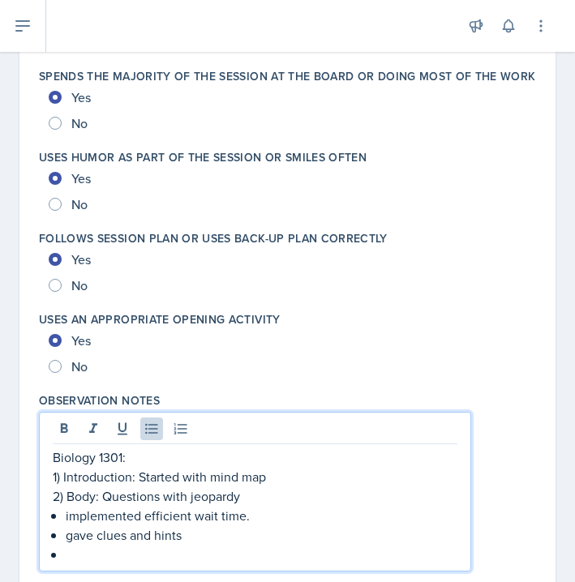
click at [97, 531] on ul "implemented efficient wait time. gave clues and hints" at bounding box center [262, 535] width 392 height 58
click at [215, 531] on p "gave clues and hints" at bounding box center [262, 535] width 392 height 19
click at [117, 561] on p at bounding box center [262, 554] width 392 height 19
click at [313, 559] on p "after answering each question, get" at bounding box center [262, 554] width 392 height 19
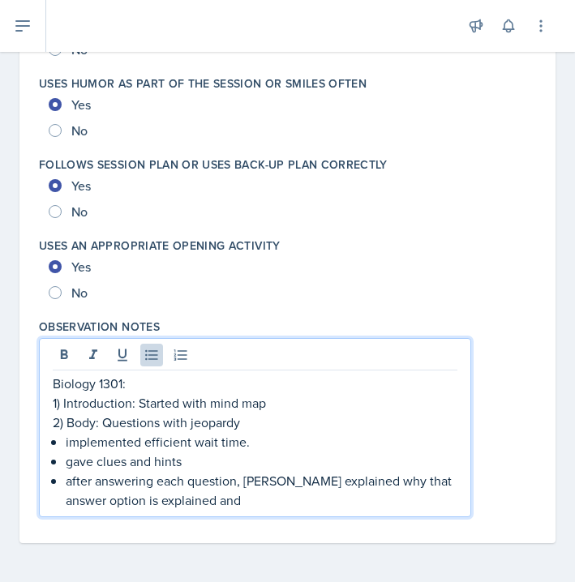
scroll to position [3308, 0]
click at [264, 492] on p "after answering each question, [PERSON_NAME] explained why that answer option i…" at bounding box center [262, 490] width 392 height 39
click at [269, 482] on p "after answering each question, [PERSON_NAME] explained why that answer option i…" at bounding box center [262, 490] width 392 height 39
click at [276, 504] on p "after answering each question, [PERSON_NAME] explained why that answer option i…" at bounding box center [262, 490] width 392 height 39
click at [203, 501] on p "after answering each question, [PERSON_NAME] explained why that answer option i…" at bounding box center [262, 490] width 392 height 39
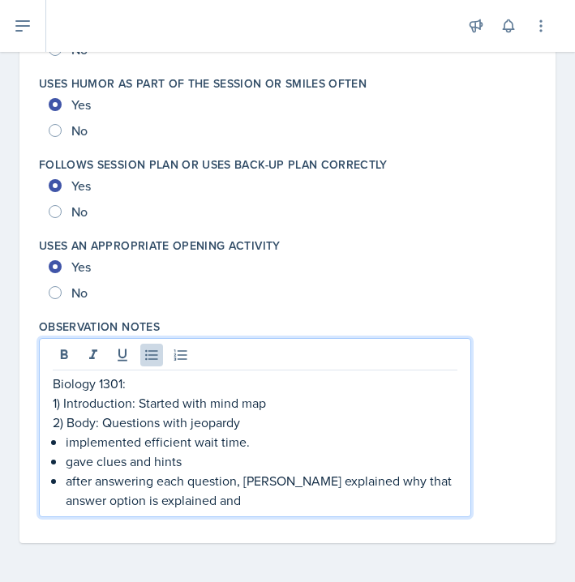
click at [246, 503] on p "after answering each question, [PERSON_NAME] explained why that answer option i…" at bounding box center [262, 490] width 392 height 39
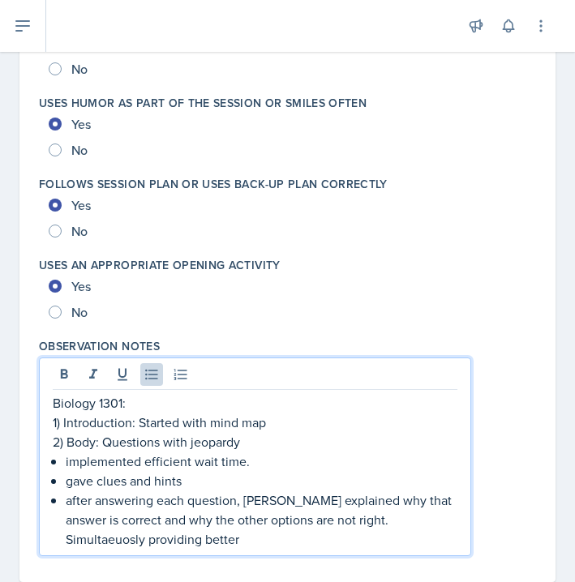
click at [385, 515] on p "after answering each question, [PERSON_NAME] explained why that answer is corre…" at bounding box center [262, 520] width 392 height 58
click at [376, 521] on p "after answering each question, [PERSON_NAME] explained why that answer is corre…" at bounding box center [262, 520] width 392 height 58
click at [400, 522] on p "after answering each question, [PERSON_NAME] explained why that answer is corre…" at bounding box center [262, 520] width 392 height 58
click at [421, 527] on p "after answering each question, [PERSON_NAME] explained why that answer is corre…" at bounding box center [262, 520] width 392 height 58
click at [151, 539] on p "after answering each question, [PERSON_NAME] explained why that answer is corre…" at bounding box center [262, 520] width 392 height 58
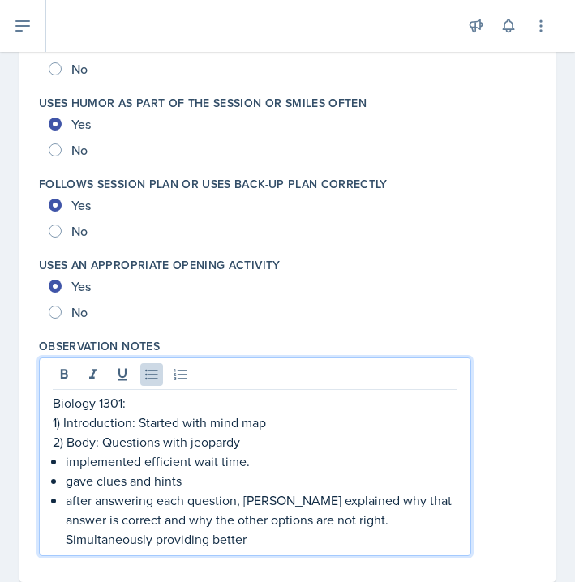
click at [184, 540] on p "after answering each question, [PERSON_NAME] explained why that answer is corre…" at bounding box center [262, 520] width 392 height 58
click at [127, 544] on p "after answering each question, [PERSON_NAME] explained why that answer is corre…" at bounding box center [262, 520] width 392 height 58
click at [243, 544] on p "after answering each question, [PERSON_NAME] explained why that answer is corre…" at bounding box center [262, 520] width 392 height 58
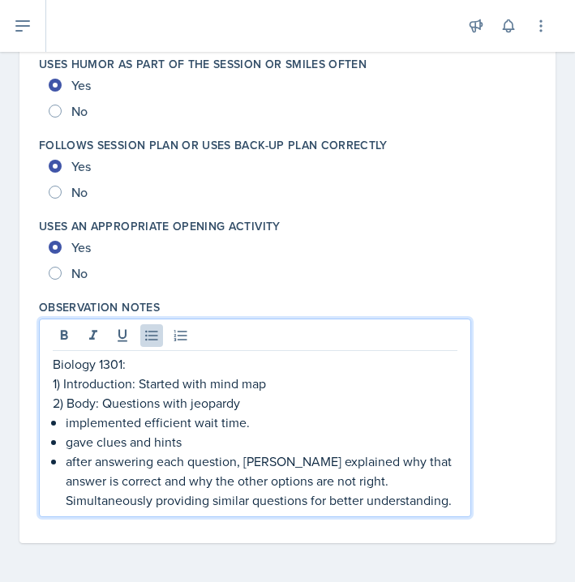
scroll to position [3328, 0]
click at [372, 505] on p "after answering each question, [PERSON_NAME] explained why that answer is corre…" at bounding box center [262, 481] width 392 height 58
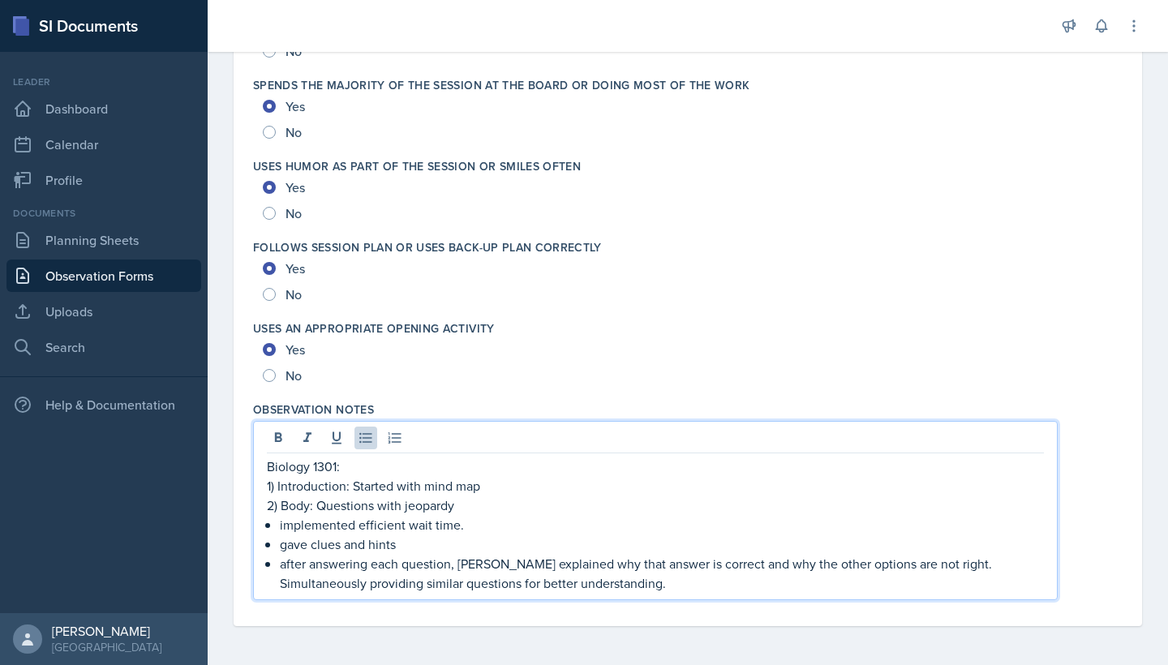
scroll to position [3112, 0]
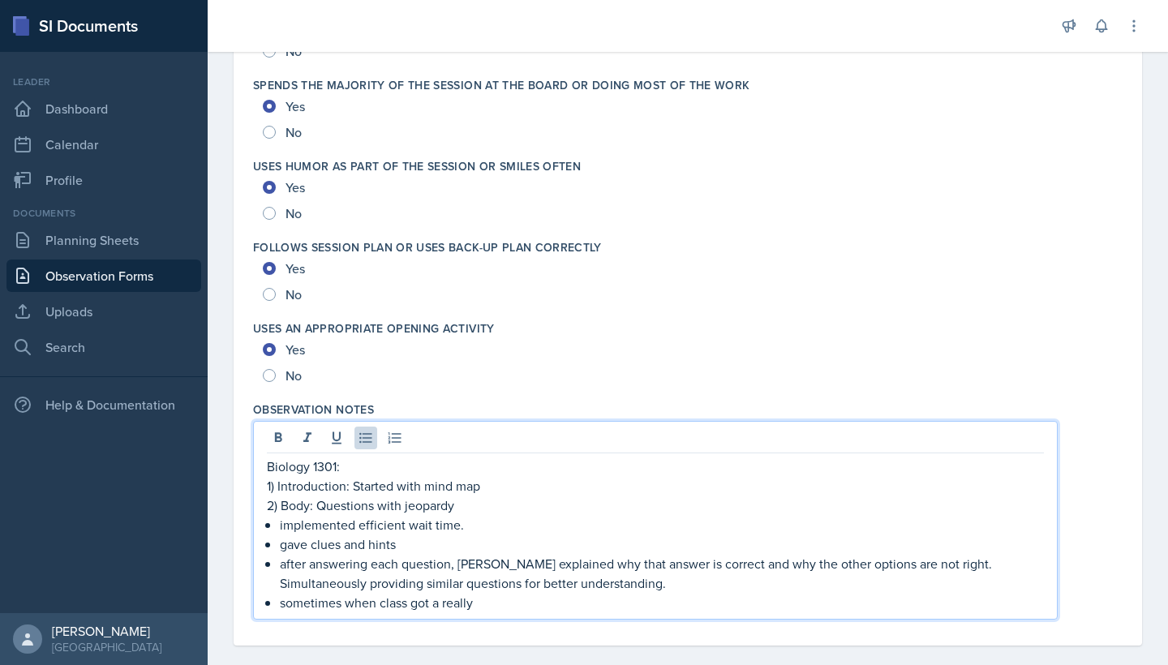
click at [506, 388] on div "No" at bounding box center [688, 376] width 850 height 26
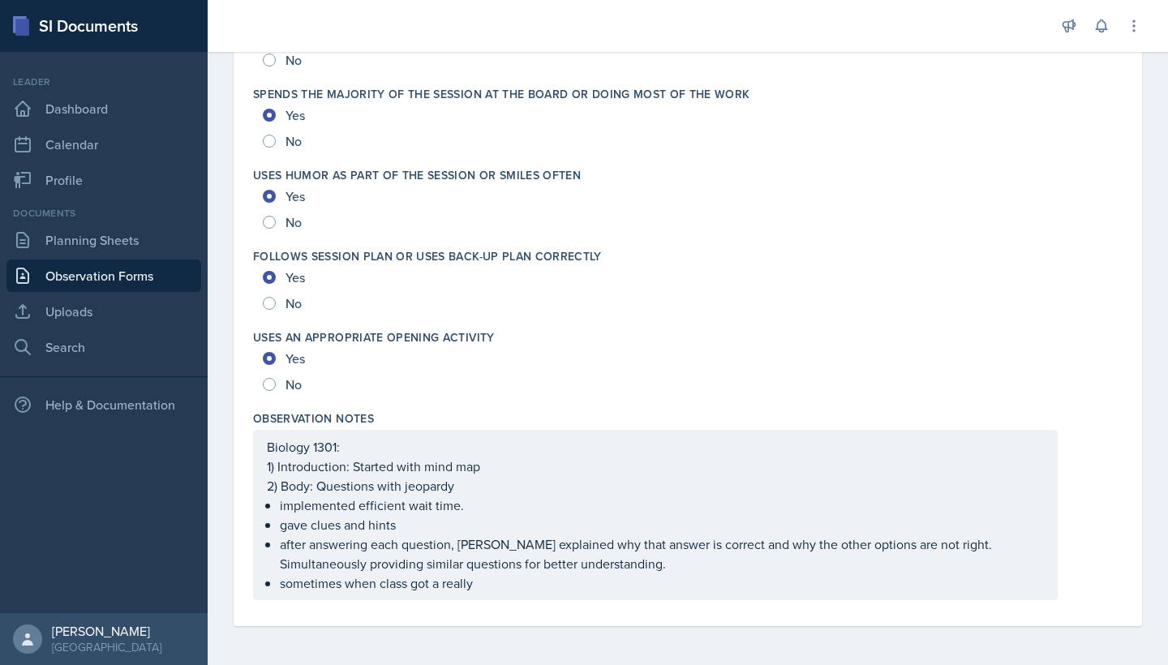
scroll to position [3103, 0]
click at [497, 595] on div "Biology 1301: 1) Introduction: Started with mind map 2) Body: Questions with je…" at bounding box center [655, 515] width 805 height 170
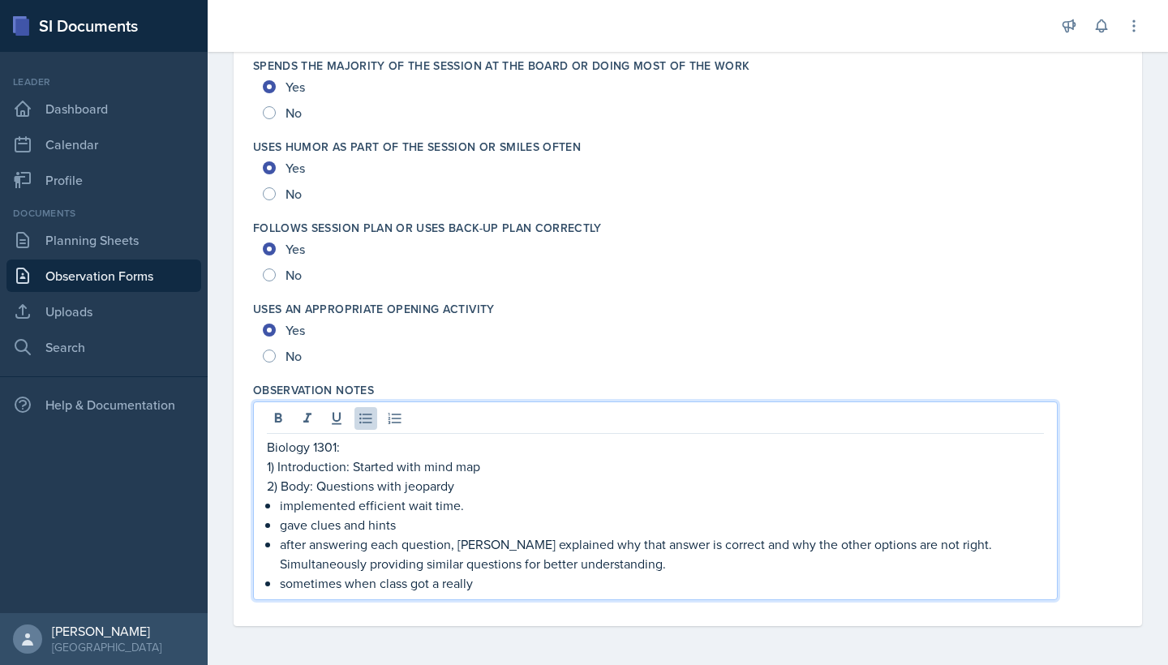
scroll to position [3131, 0]
click at [408, 587] on p "sometimes when class got a really" at bounding box center [662, 583] width 764 height 19
click at [614, 571] on p "after answering each question, [PERSON_NAME] explained why that answer is corre…" at bounding box center [662, 554] width 764 height 39
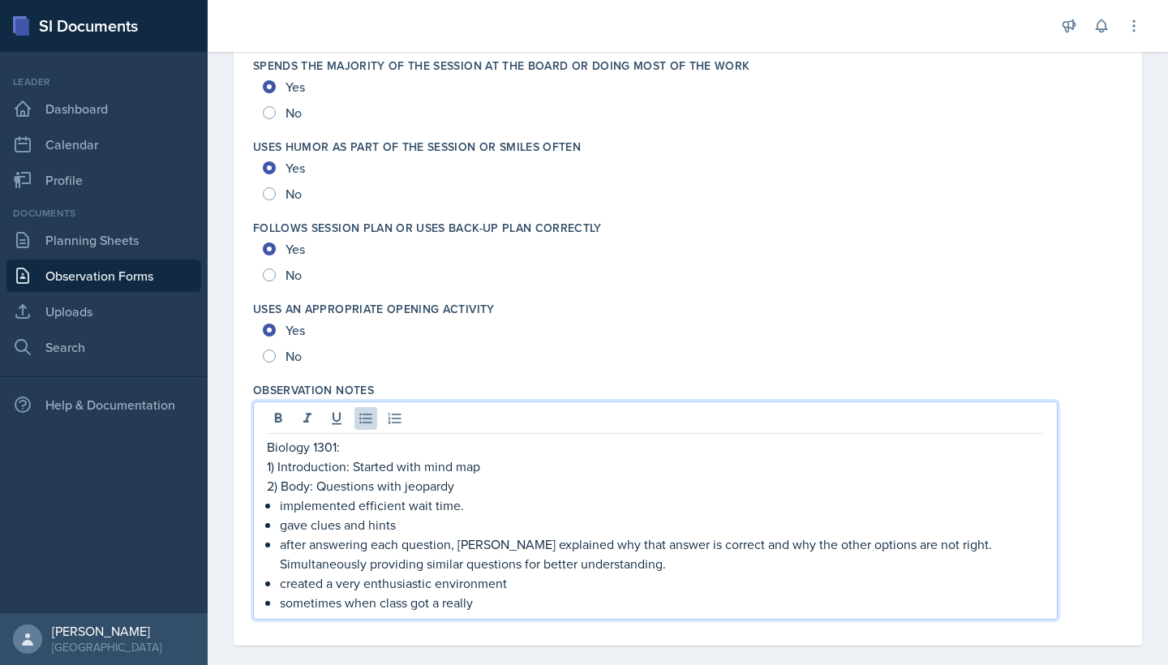
click at [526, 610] on p "sometimes when class got a really" at bounding box center [662, 602] width 764 height 19
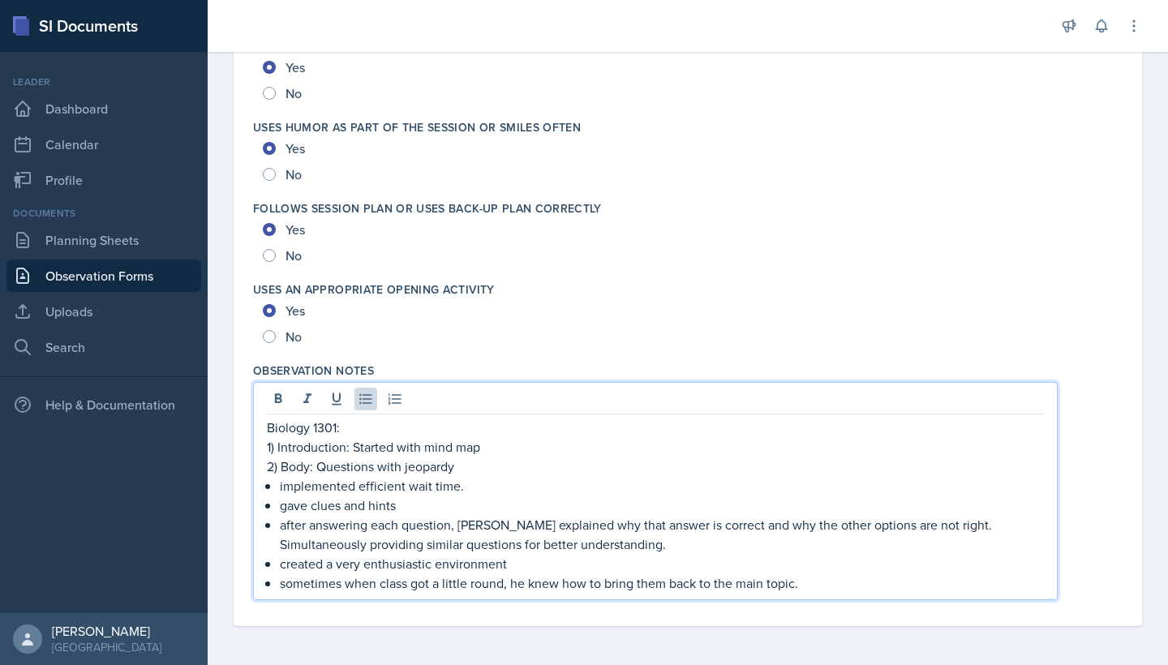
scroll to position [3151, 0]
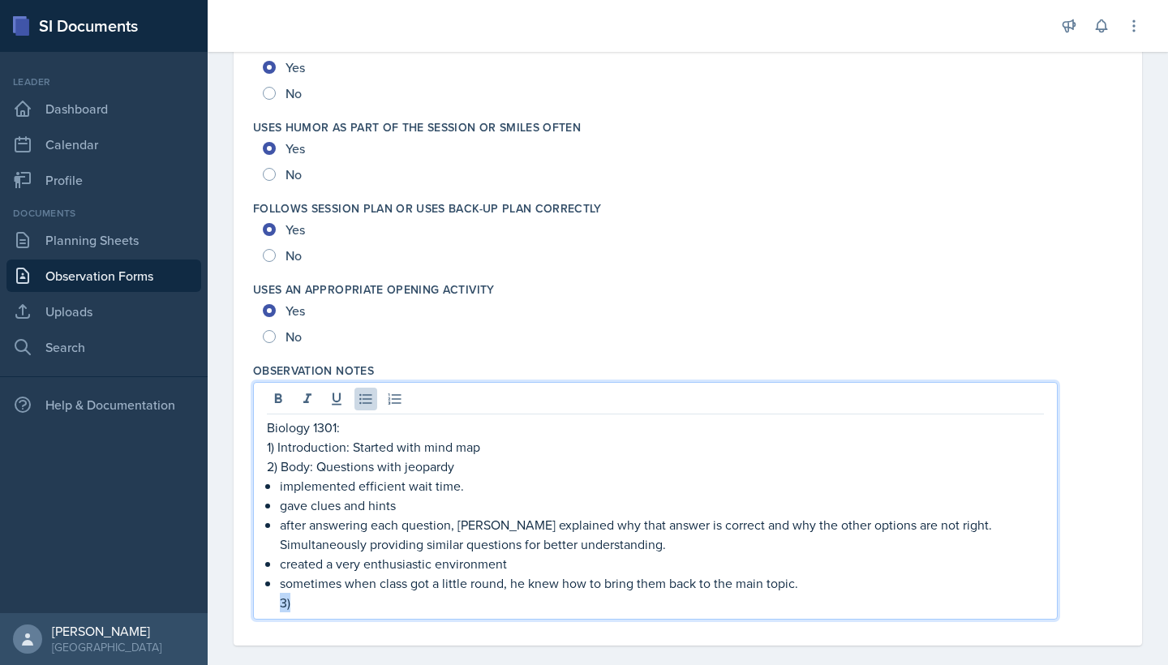
drag, startPoint x: 300, startPoint y: 609, endPoint x: 281, endPoint y: 608, distance: 19.5
click at [281, 608] on p "3)" at bounding box center [662, 602] width 764 height 19
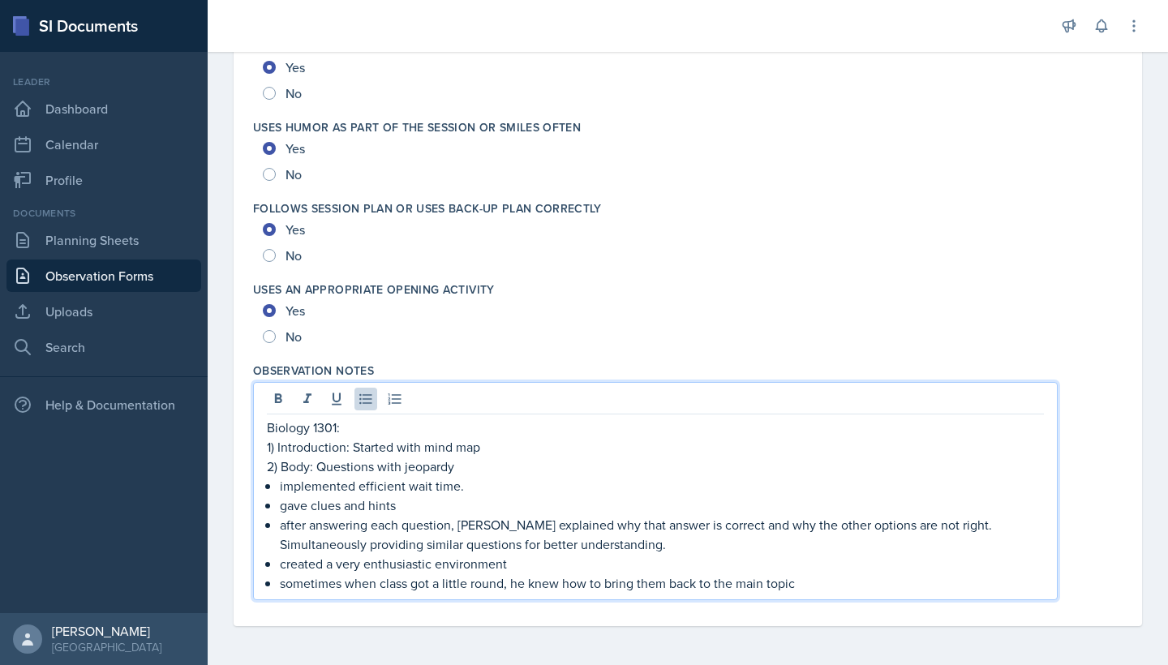
scroll to position [0, 0]
click at [828, 582] on p "sometimes when class got a little round, he knew how to bring them back to the …" at bounding box center [662, 583] width 764 height 19
click at [496, 582] on p "sometimes when class got a little round, he knew how to bring them back to the …" at bounding box center [662, 583] width 764 height 19
click at [499, 586] on p "sometimes when class got a little roud, he knew how to bring them back to the m…" at bounding box center [662, 583] width 764 height 19
click at [565, 579] on p "sometimes when class got a [PERSON_NAME], he knew how to bring them back to the…" at bounding box center [662, 583] width 764 height 19
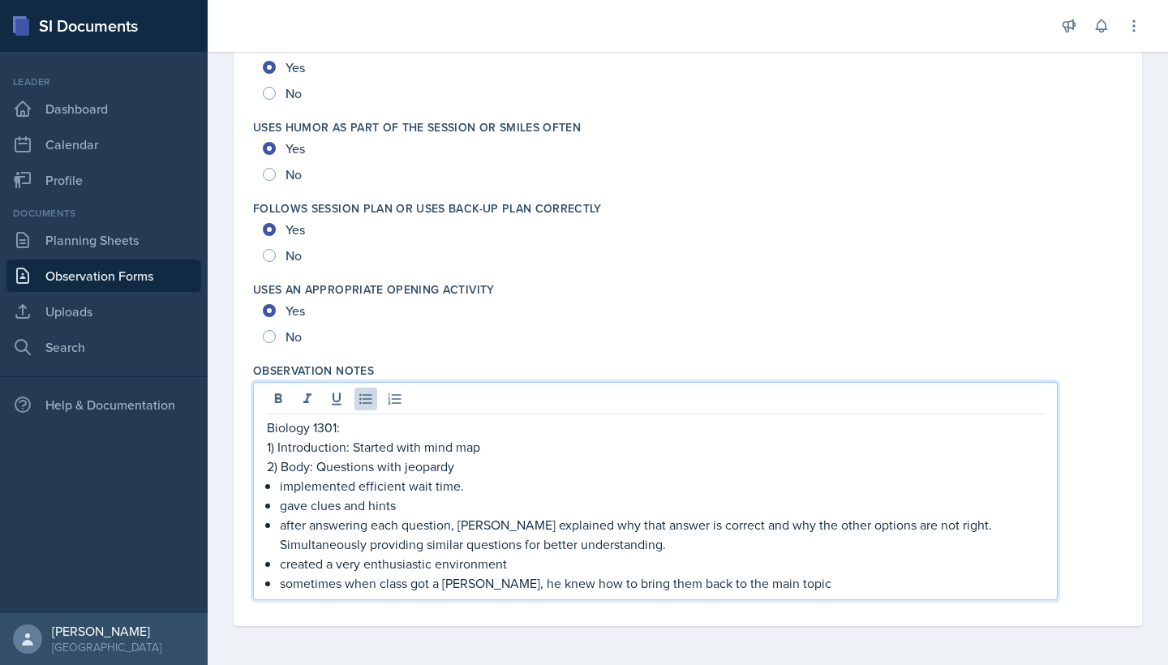
click at [486, 583] on p "sometimes when class got a [PERSON_NAME], he knew how to bring them back to the…" at bounding box center [662, 583] width 764 height 19
click at [798, 584] on p "sometimes when class got a little rowdy, he knew how to bring them back to the …" at bounding box center [662, 583] width 764 height 19
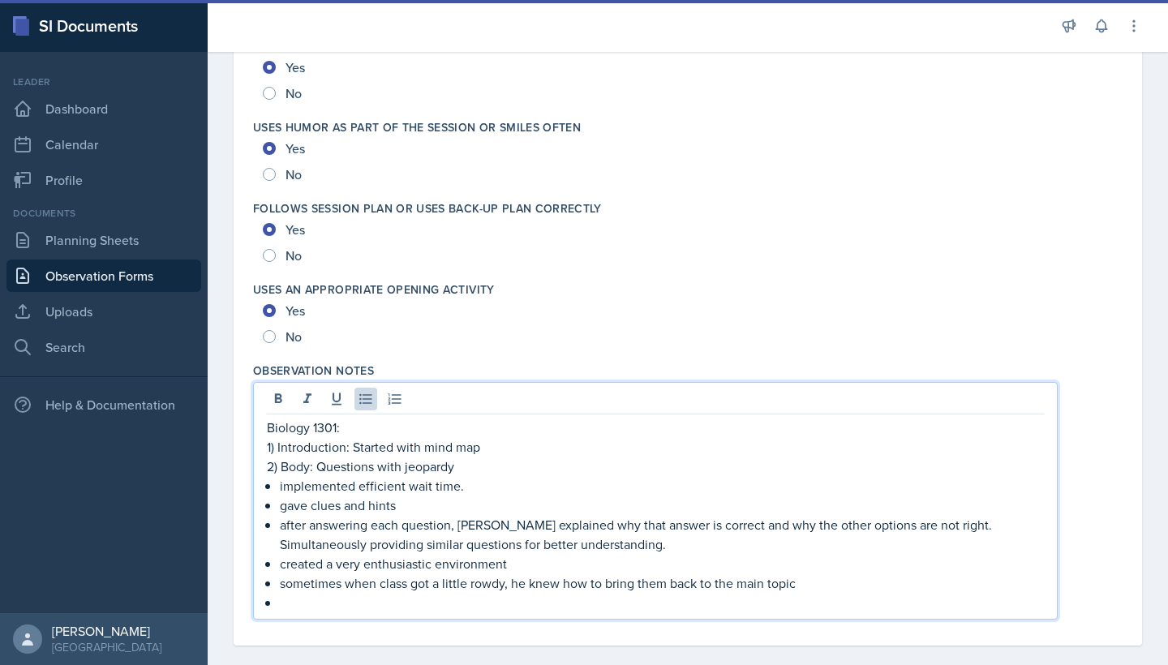
click at [424, 616] on div "Biology 1301: 1) Introduction: Started with mind map 2) Body: Questions with je…" at bounding box center [655, 501] width 805 height 238
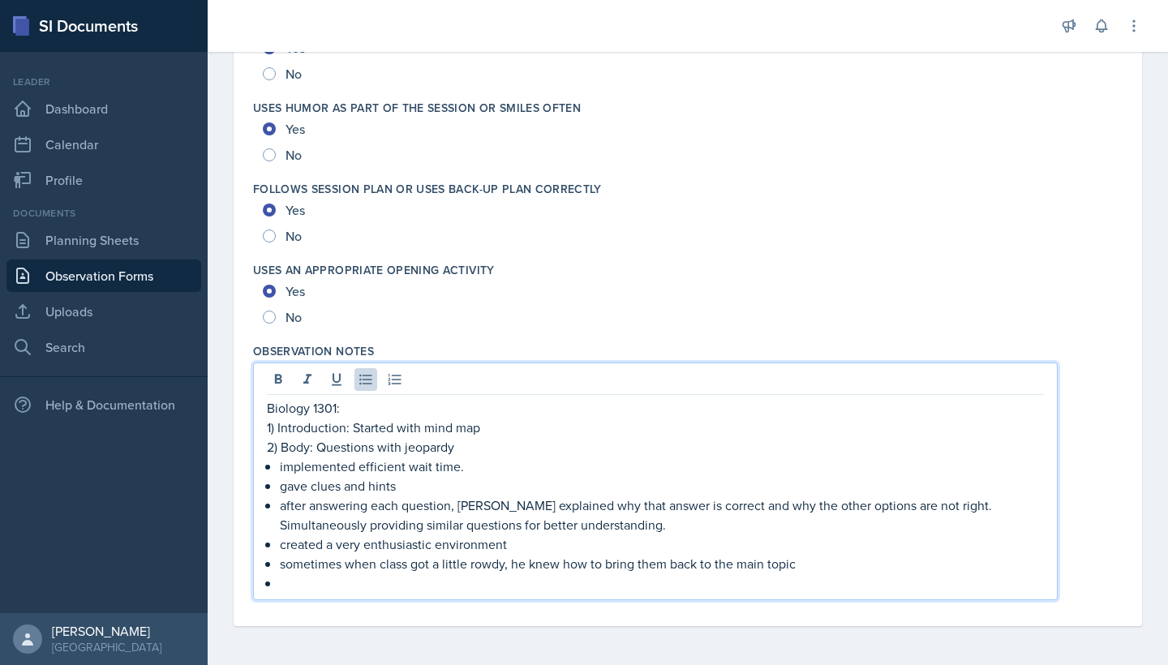
scroll to position [3170, 0]
click at [351, 582] on p at bounding box center [662, 583] width 764 height 19
click at [444, 591] on p "great use of acronyms" at bounding box center [662, 583] width 764 height 19
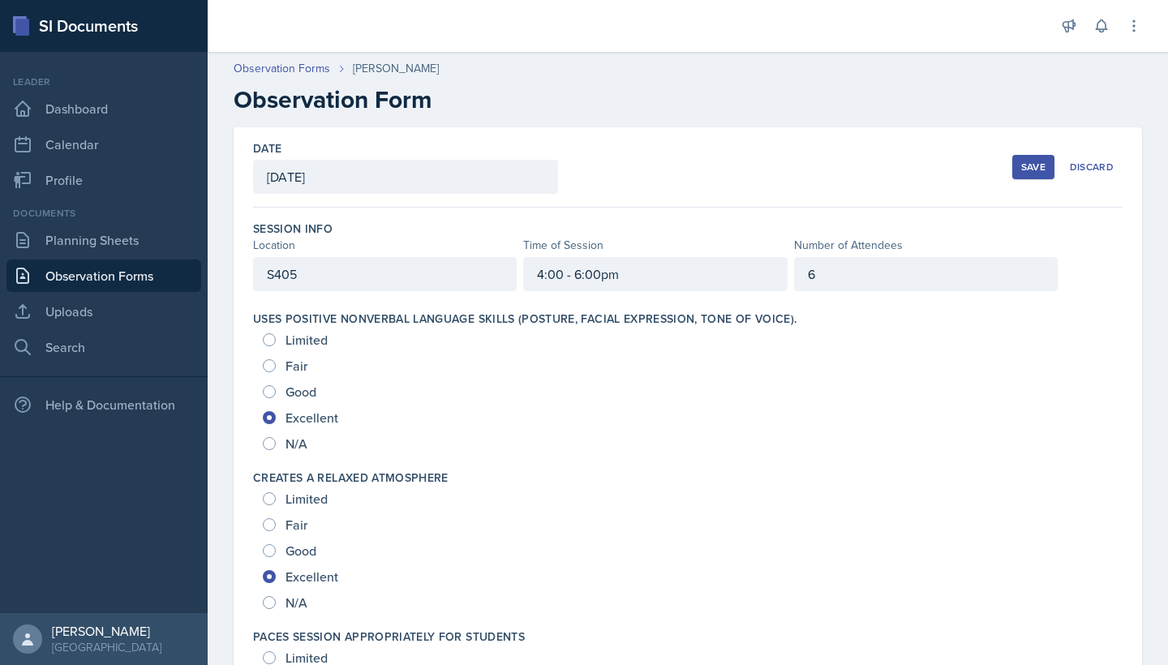
scroll to position [0, 0]
click at [869, 274] on div "6" at bounding box center [926, 274] width 264 height 34
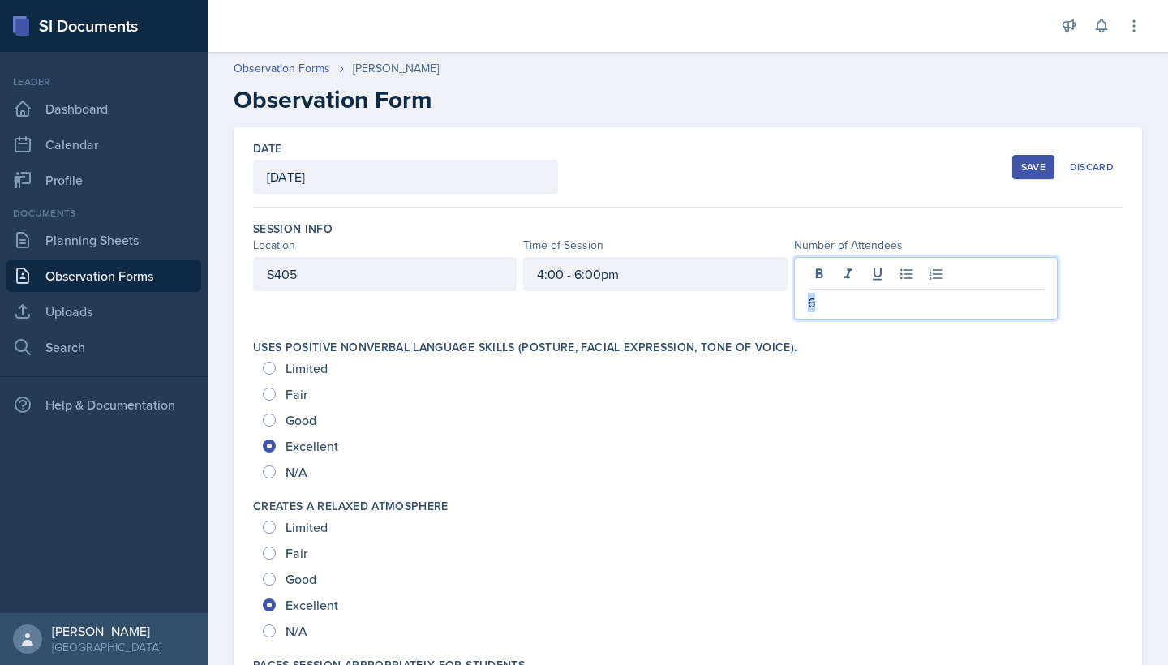
drag, startPoint x: 824, startPoint y: 303, endPoint x: 788, endPoint y: 303, distance: 36.5
click at [788, 303] on div "S405 4:00 - 6:00pm 6" at bounding box center [655, 288] width 805 height 62
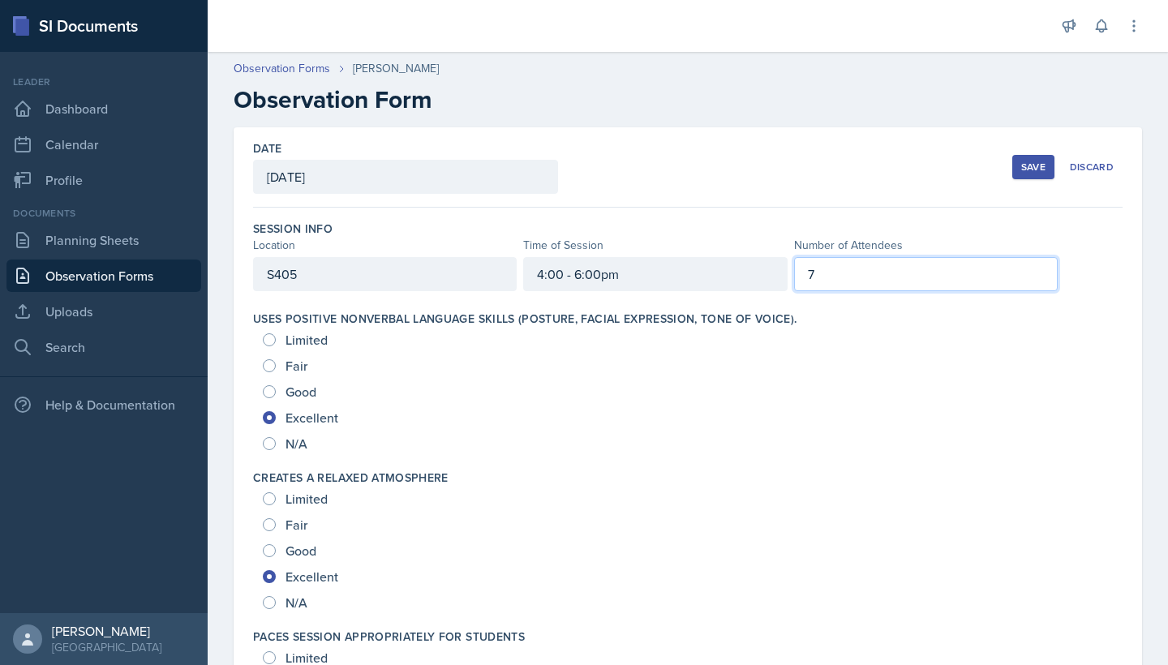
click at [685, 374] on div "Fair" at bounding box center [688, 366] width 850 height 26
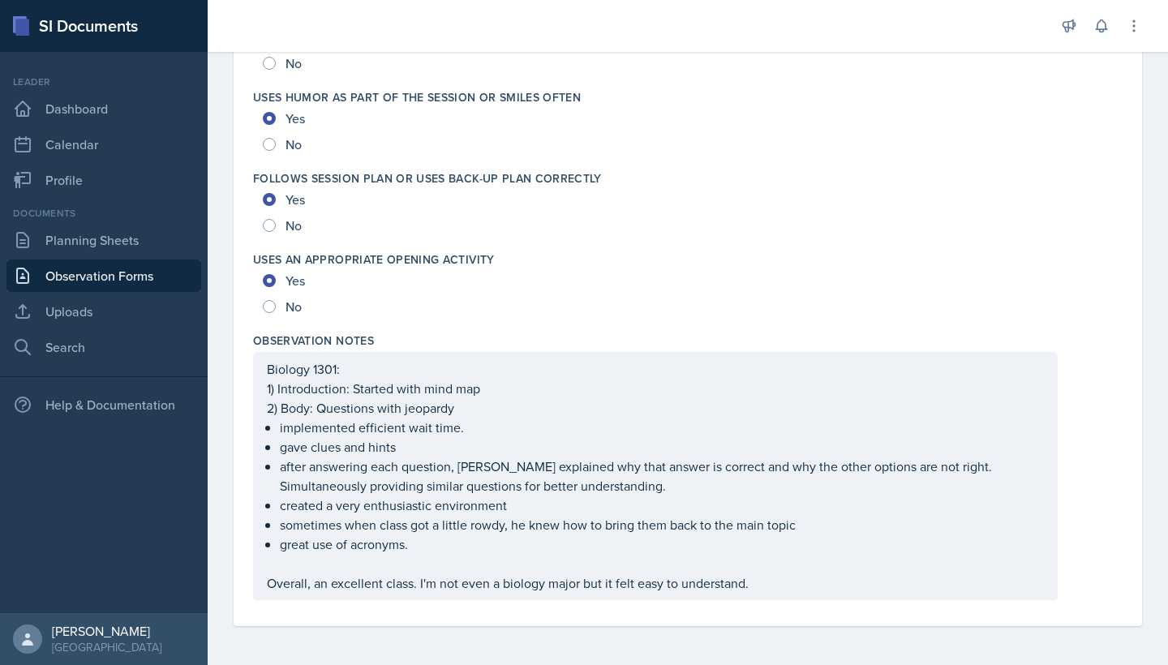
scroll to position [3181, 0]
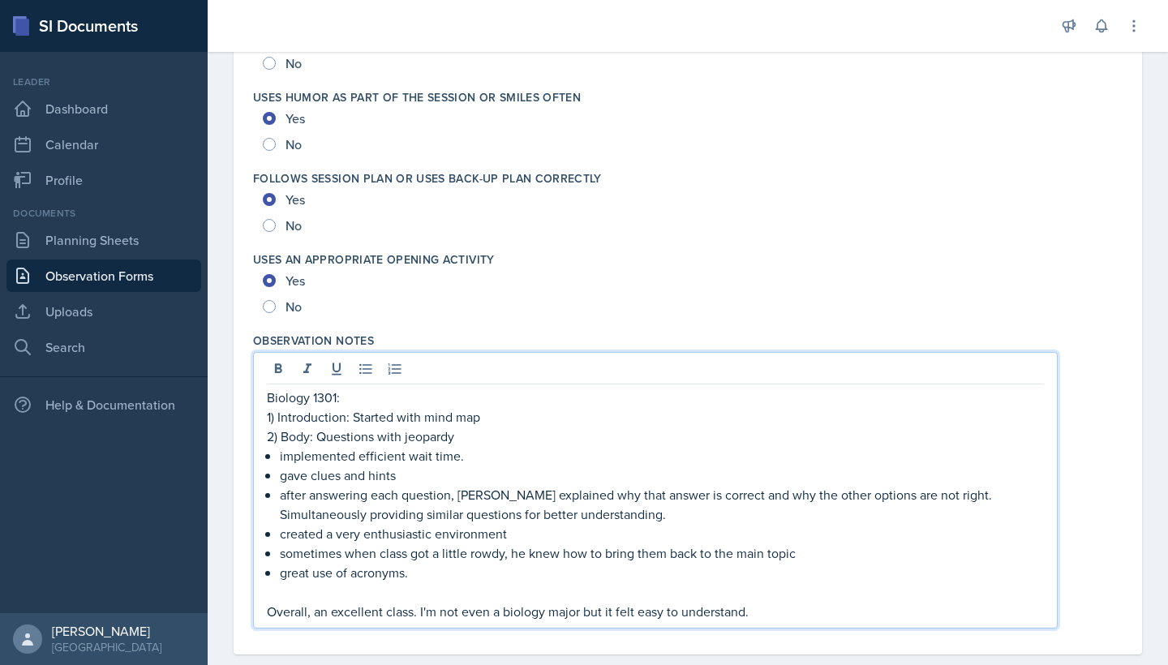
click at [754, 591] on div "Biology 1301: 1) Introduction: Started with mind map 2) Body: Questions with je…" at bounding box center [655, 505] width 777 height 234
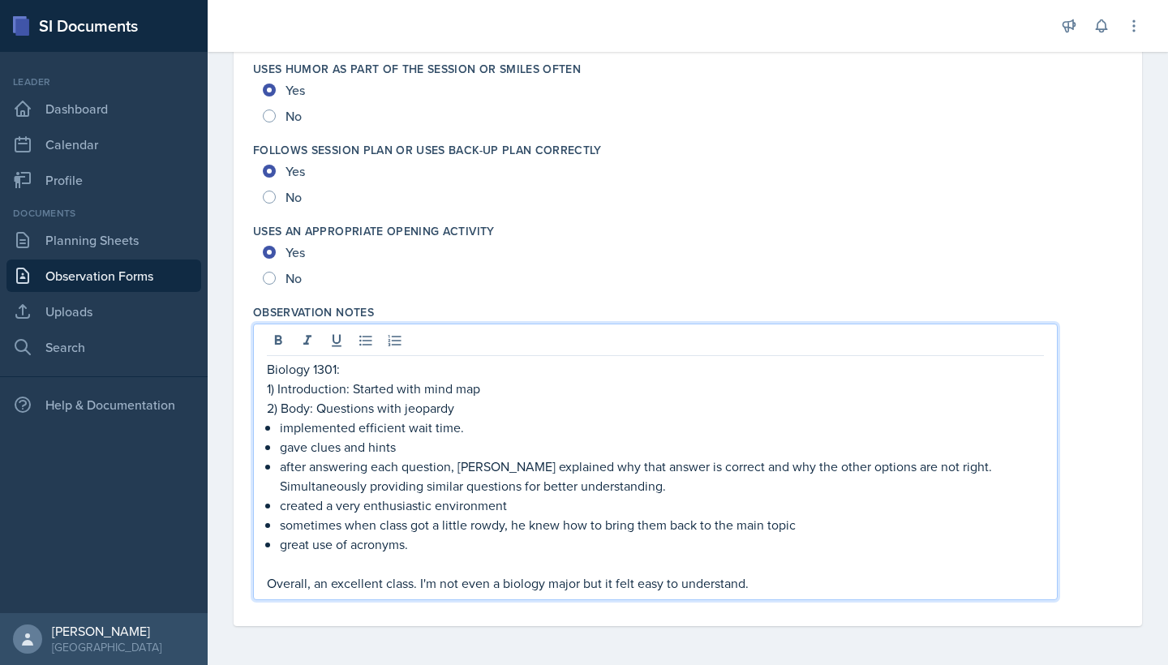
scroll to position [3209, 0]
click at [442, 556] on p at bounding box center [655, 563] width 777 height 19
click at [435, 532] on p "sometimes when class got a little rowdy, he knew how to bring them back to the …" at bounding box center [662, 524] width 764 height 19
click at [435, 544] on p "great use of acronyms." at bounding box center [662, 544] width 764 height 19
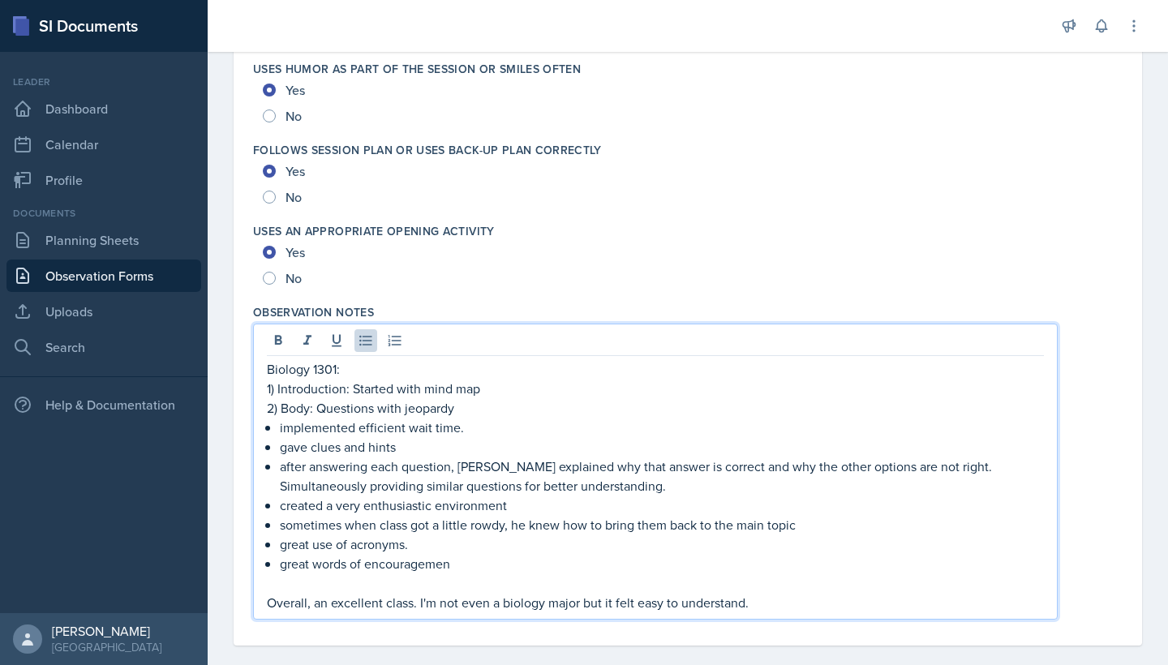
click at [406, 548] on p "great use of acronyms." at bounding box center [662, 544] width 764 height 19
click at [421, 548] on p "great use of acronyms." at bounding box center [662, 544] width 764 height 19
click at [491, 578] on p at bounding box center [655, 583] width 777 height 19
click at [491, 561] on p "great words of encouragemen" at bounding box center [662, 563] width 764 height 19
click at [445, 552] on p "great use of acronyms." at bounding box center [662, 544] width 764 height 19
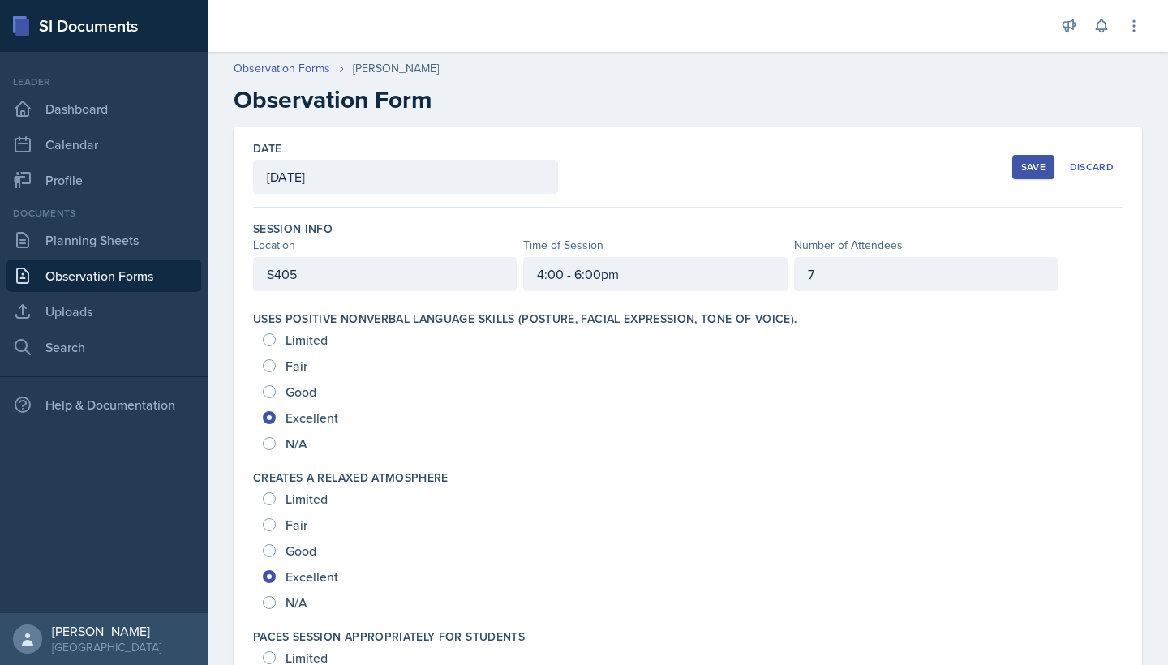
scroll to position [0, 0]
click at [1035, 165] on div "Save" at bounding box center [1033, 167] width 24 height 13
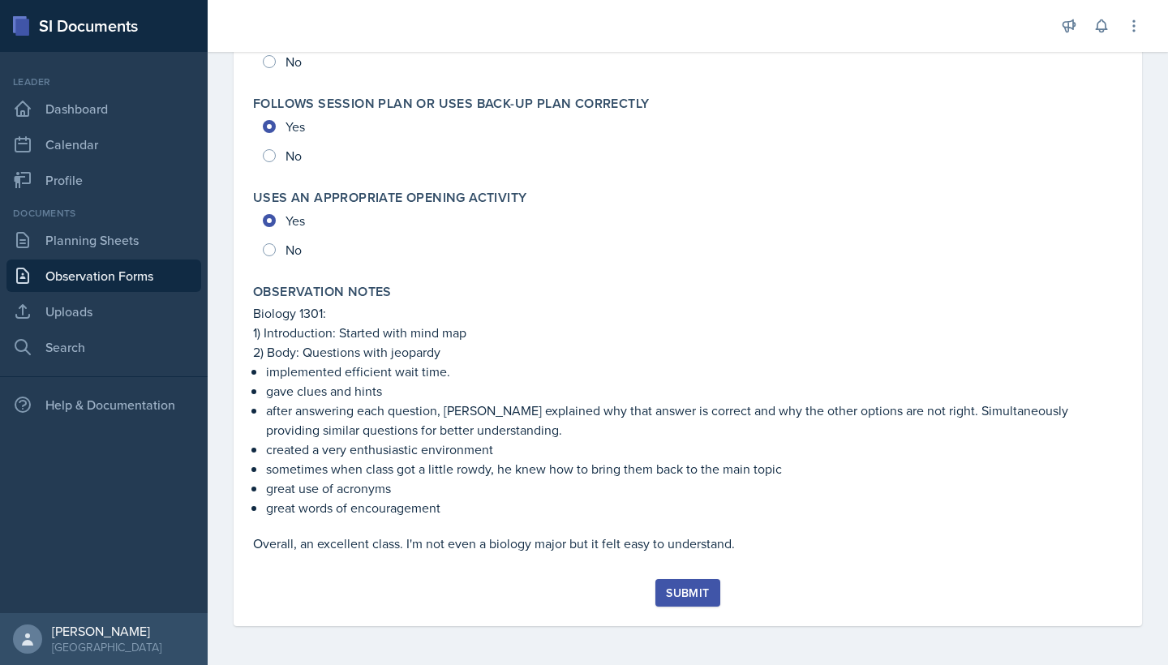
click at [697, 595] on div "Submit" at bounding box center [687, 592] width 43 height 13
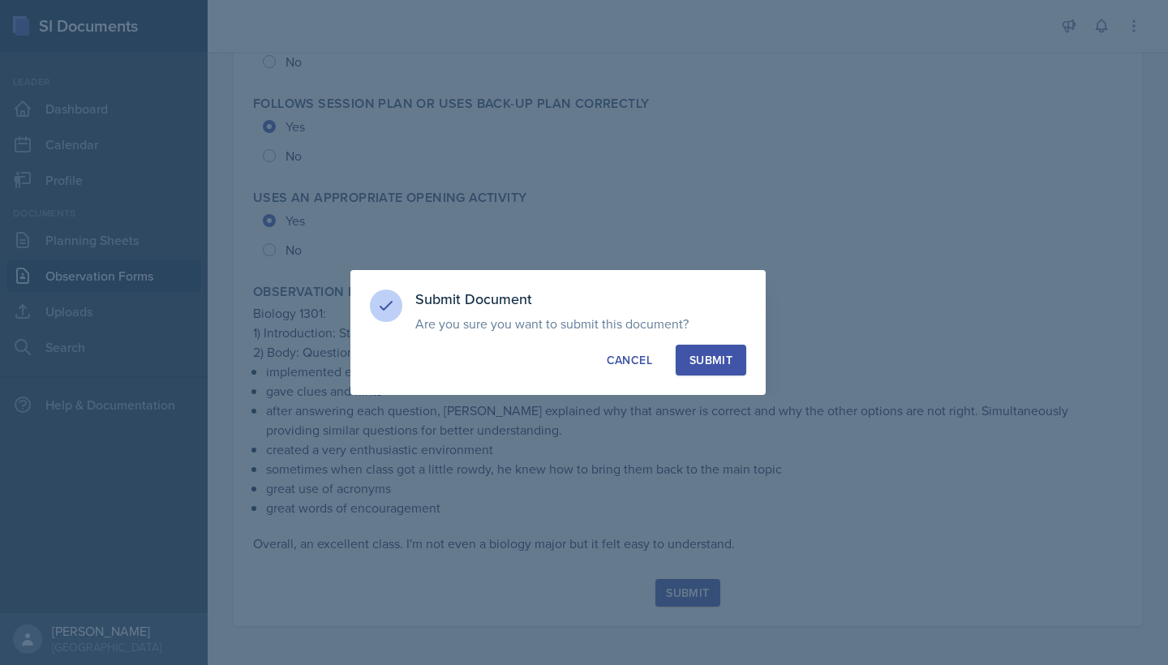
click at [727, 363] on div "Submit" at bounding box center [711, 360] width 43 height 16
radio input "true"
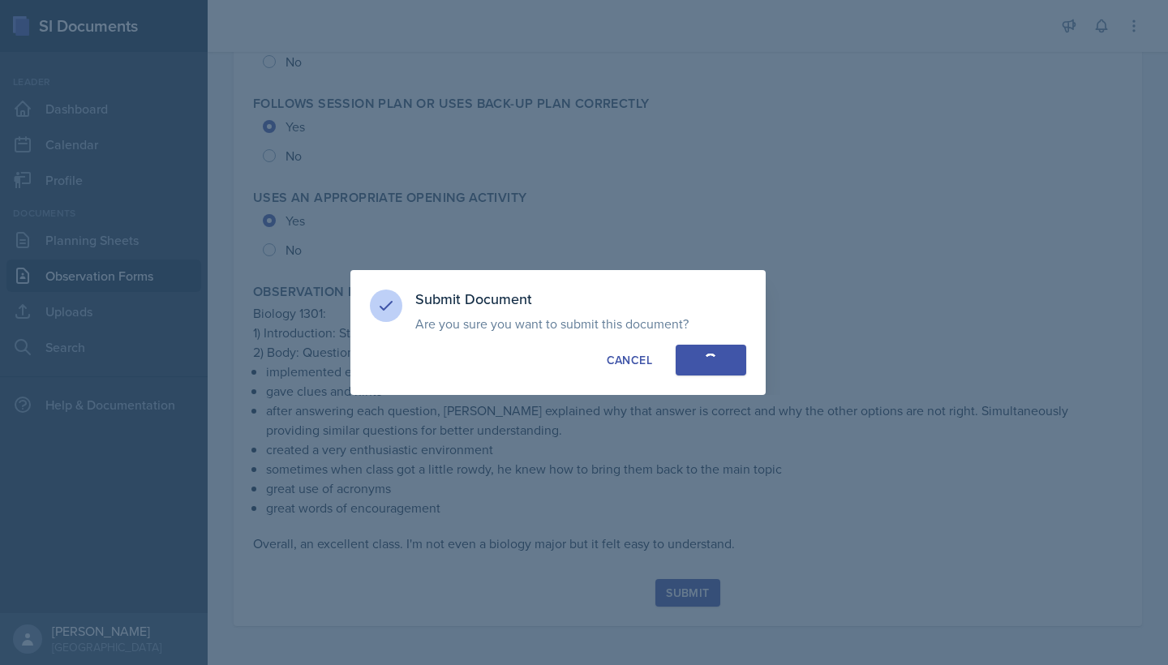
radio input "true"
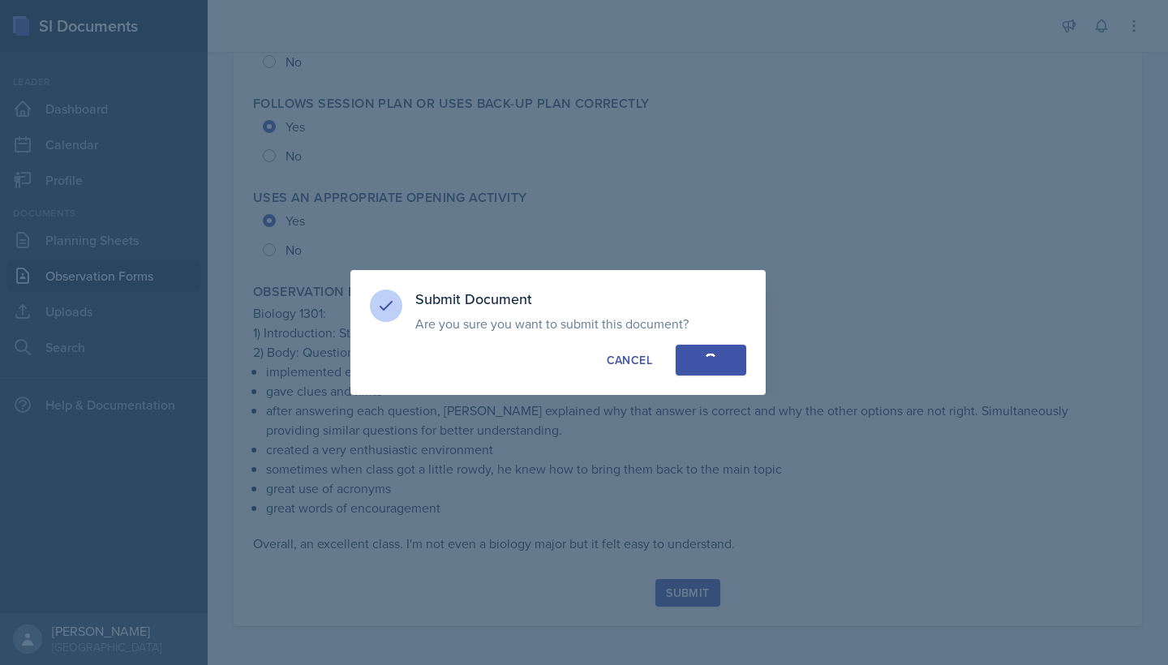
radio input "true"
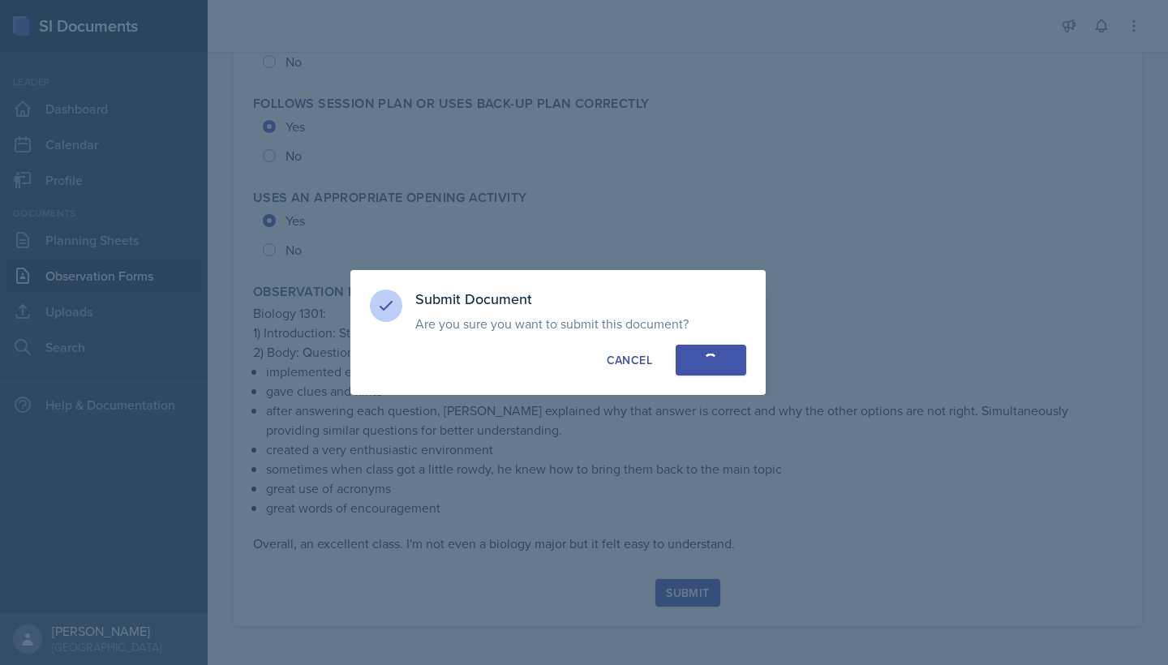
radio input "true"
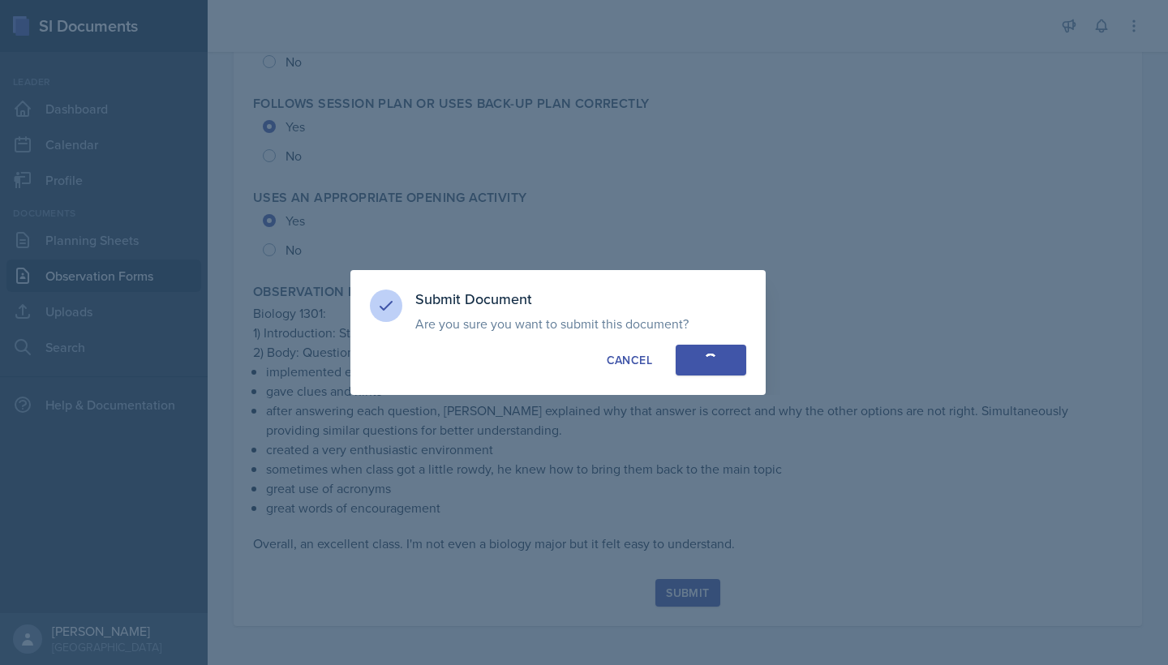
radio input "true"
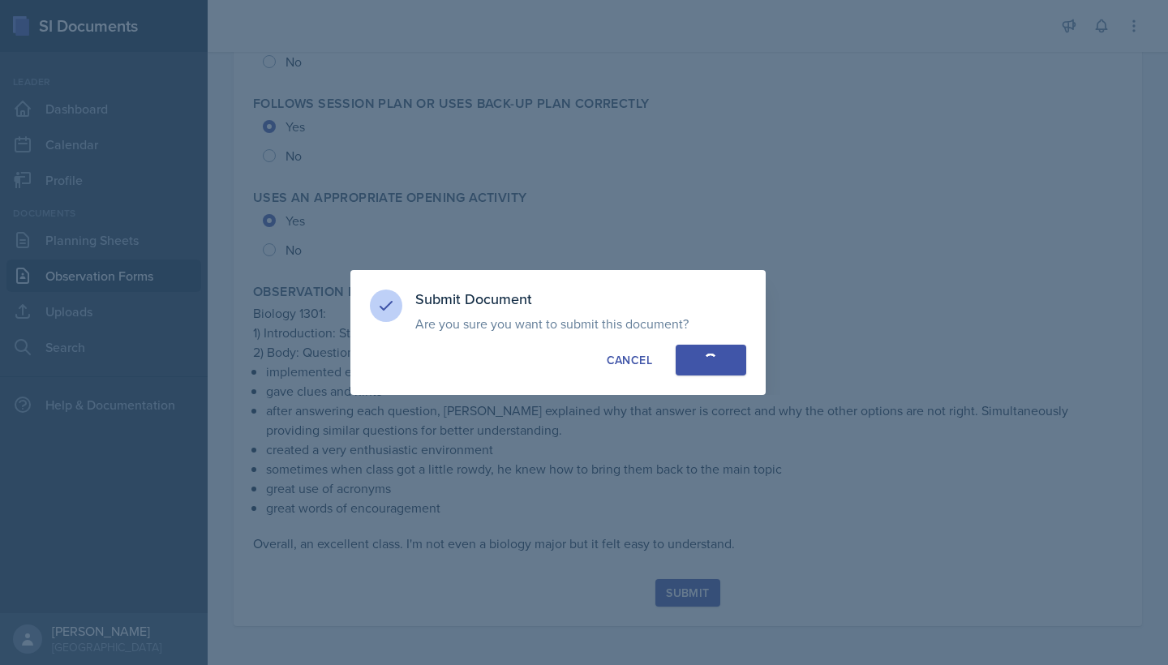
radio input "true"
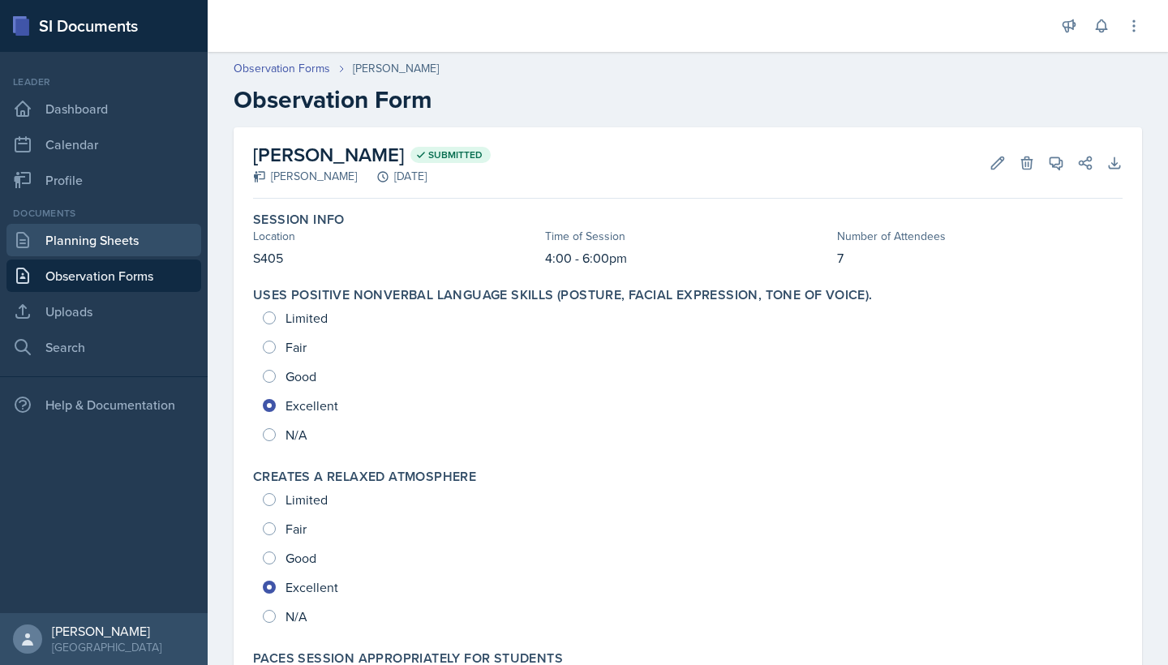
click at [83, 233] on link "Planning Sheets" at bounding box center [103, 240] width 195 height 32
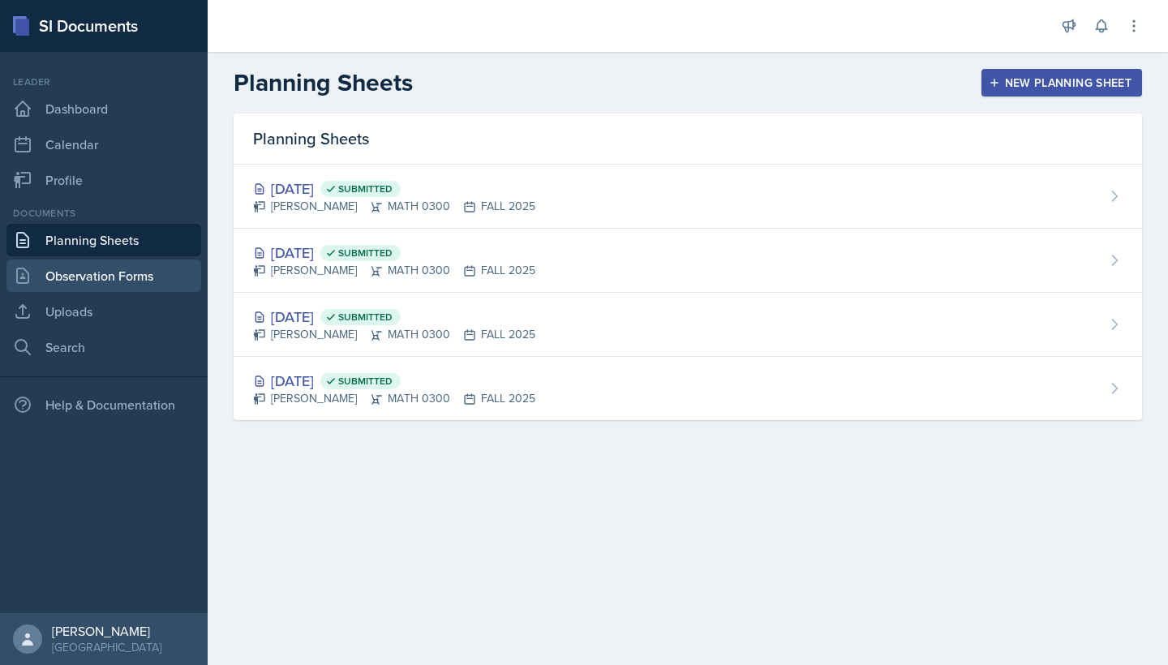
click at [95, 281] on link "Observation Forms" at bounding box center [103, 276] width 195 height 32
